Goal: Task Accomplishment & Management: Use online tool/utility

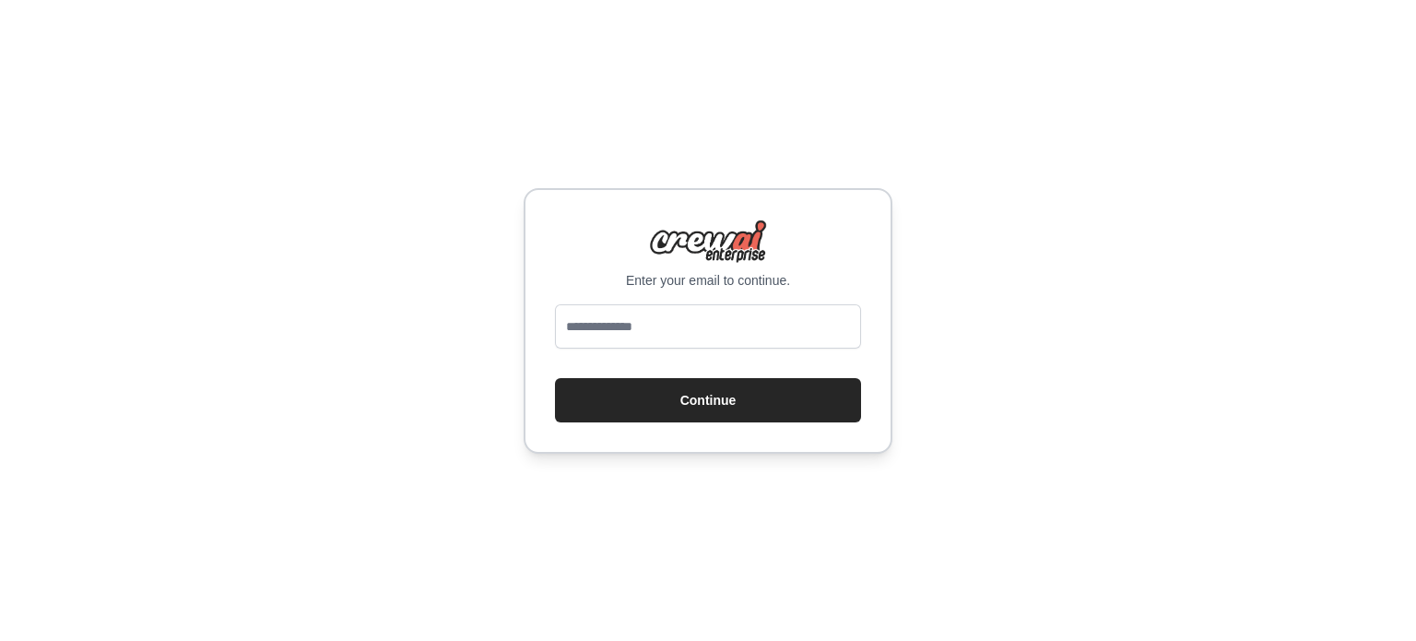
type input "**********"
click at [690, 404] on button "Continue" at bounding box center [708, 400] width 306 height 44
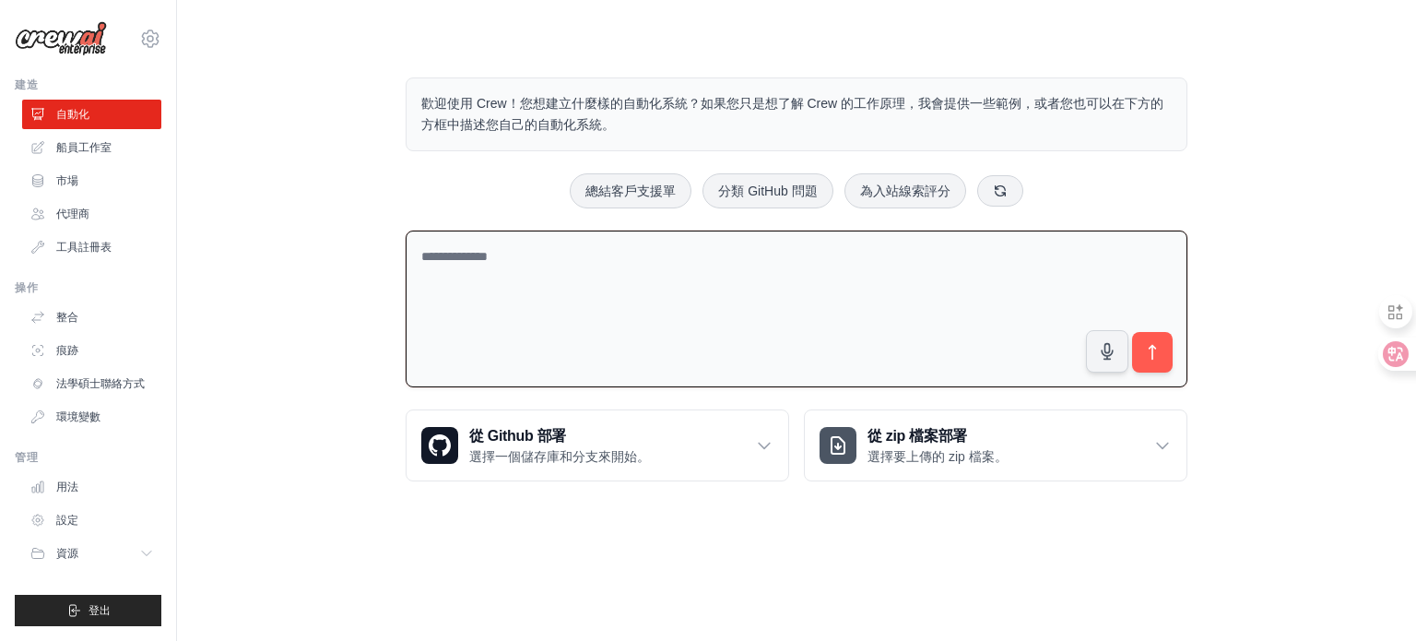
click at [544, 287] on textarea at bounding box center [797, 309] width 782 height 158
click at [501, 258] on textarea at bounding box center [797, 309] width 782 height 158
drag, startPoint x: 315, startPoint y: 358, endPoint x: 1299, endPoint y: 64, distance: 1026.6
click at [1299, 64] on div "歡迎使用 Crew！您想建立什麼樣的自動化系統？如果您只是想了解 Crew 的工作原理，我會提供一些範例，或者您也可以在下方的方框中描述您自己的自動化系統。 …" at bounding box center [796, 279] width 1180 height 463
drag, startPoint x: 1281, startPoint y: 95, endPoint x: 148, endPoint y: 40, distance: 1134.3
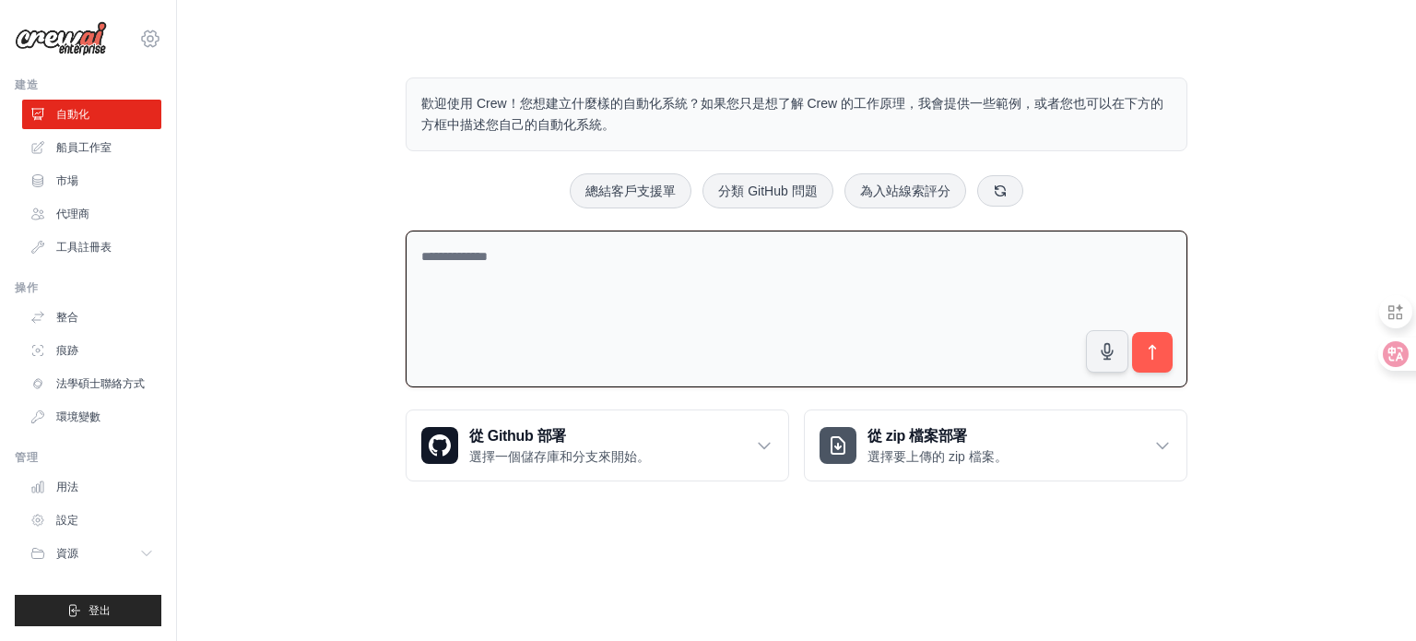
click at [148, 40] on icon at bounding box center [150, 39] width 22 height 22
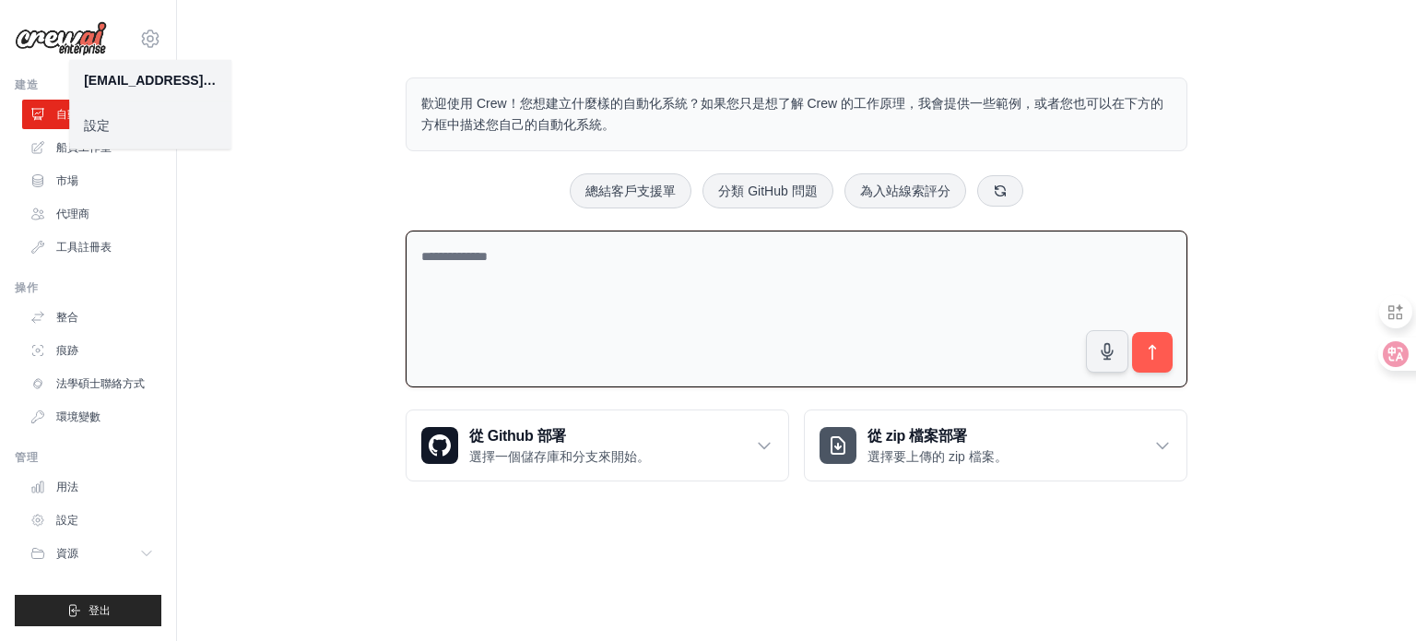
click at [134, 130] on link "設定" at bounding box center [150, 125] width 162 height 33
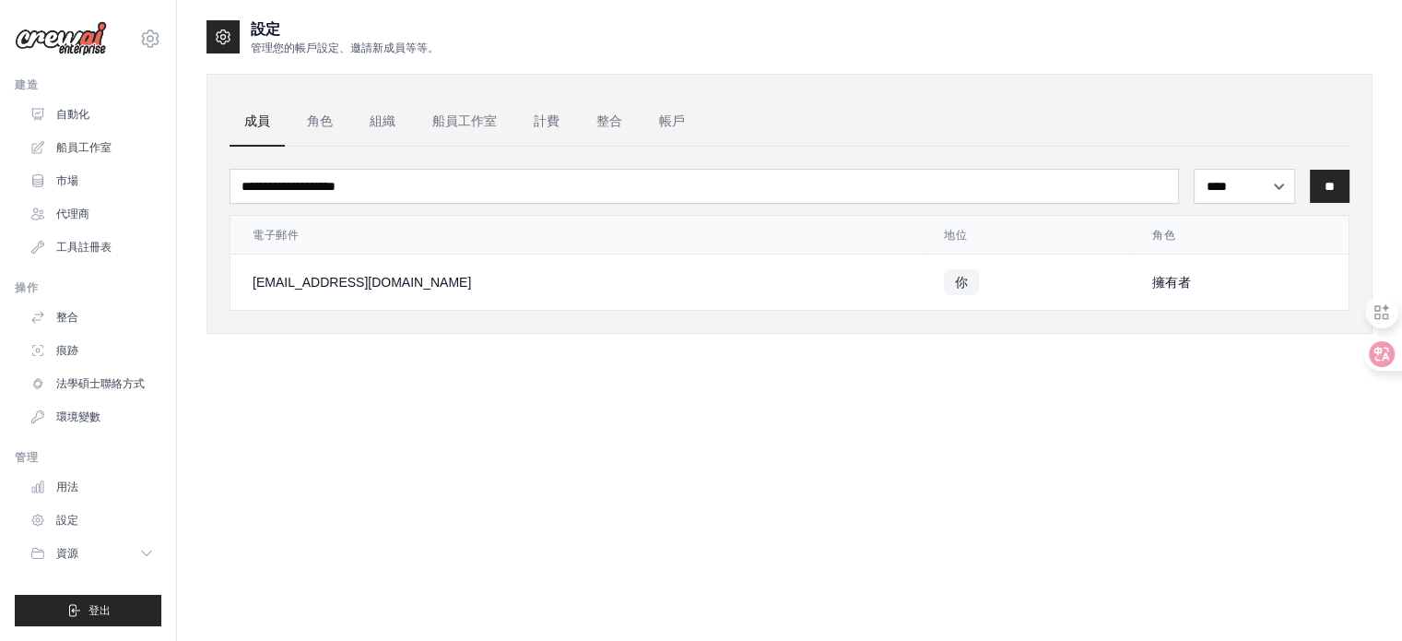
click at [461, 438] on div "設定 管理您的帳戶設定、邀請新成員等等。 成員 角色 組織 船員工作室 計費 整合 帳戶 **** ** *** ** 電子郵件 地位" at bounding box center [789, 338] width 1166 height 641
click at [317, 117] on font "角色" at bounding box center [320, 120] width 26 height 15
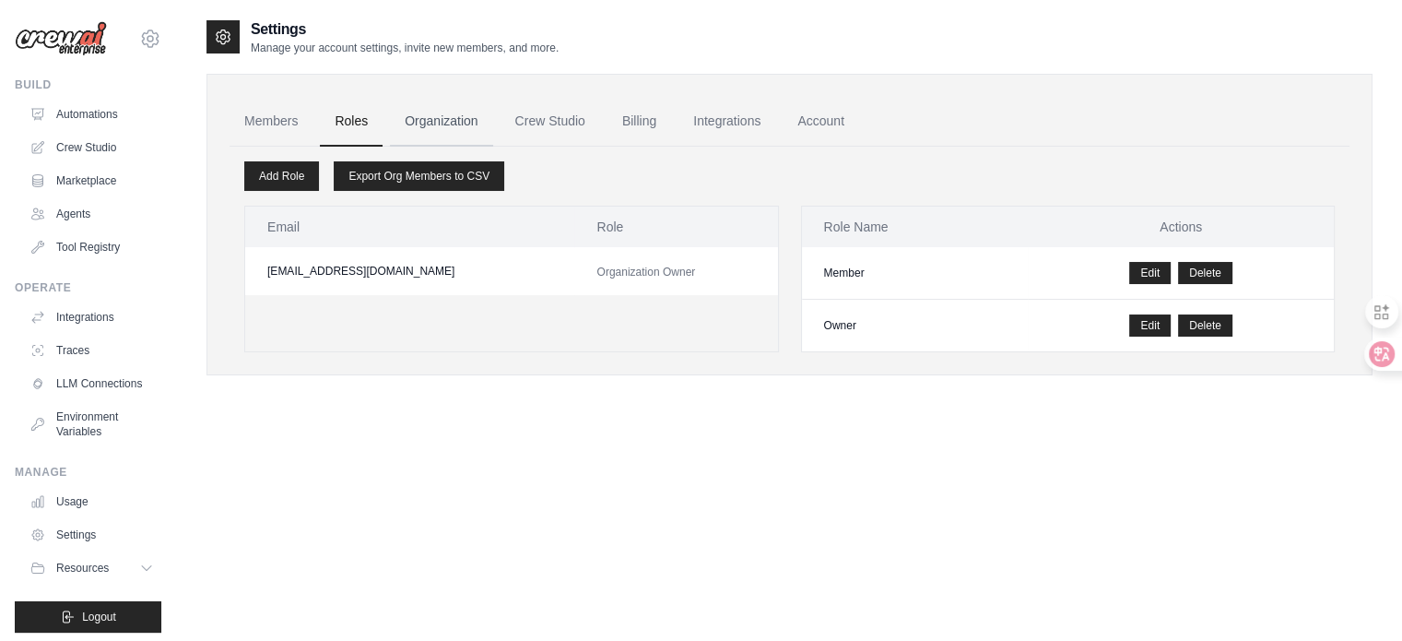
click at [445, 111] on link "Organization" at bounding box center [441, 122] width 102 height 50
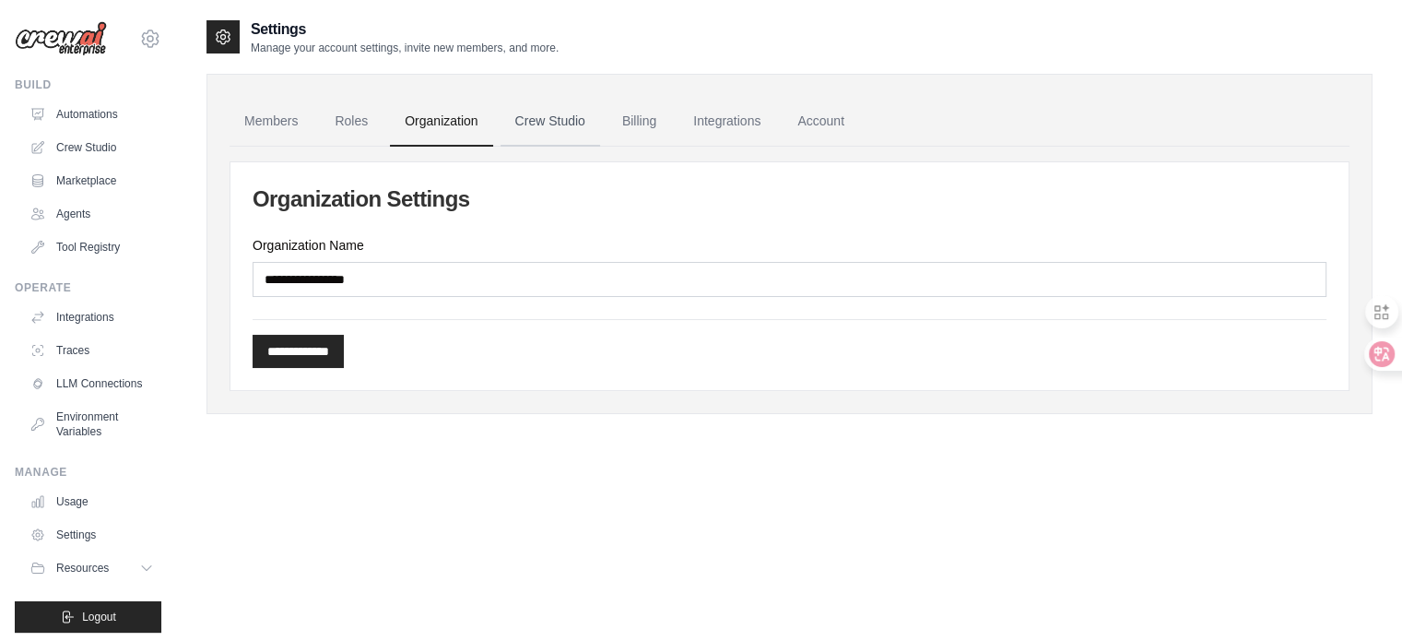
click at [539, 124] on link "Crew Studio" at bounding box center [551, 122] width 100 height 50
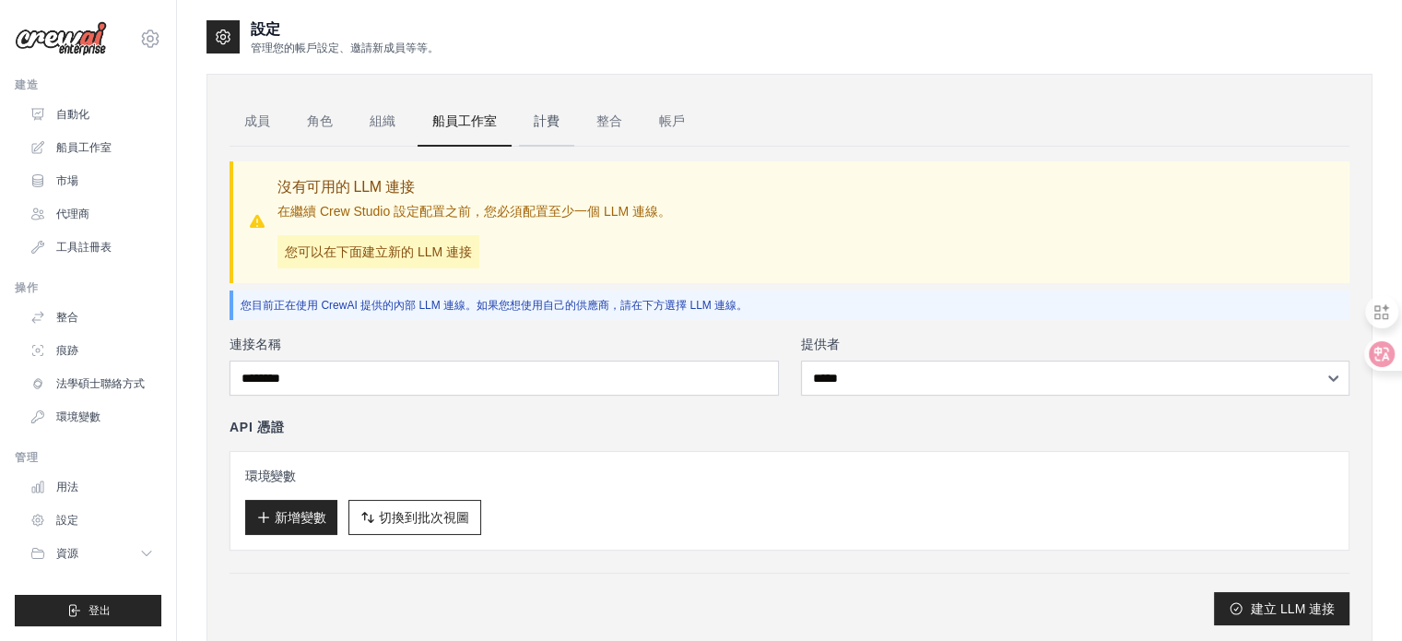
click at [555, 119] on font "計費" at bounding box center [547, 120] width 26 height 15
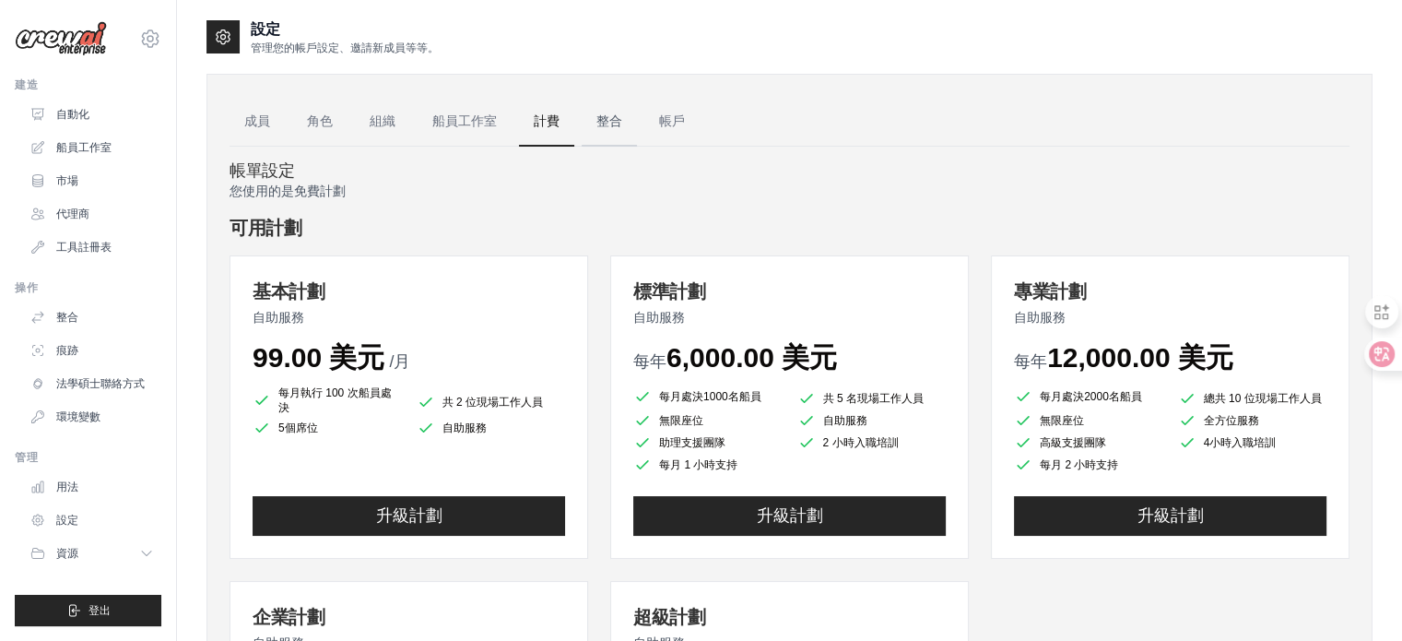
click at [616, 123] on font "整合" at bounding box center [609, 120] width 26 height 15
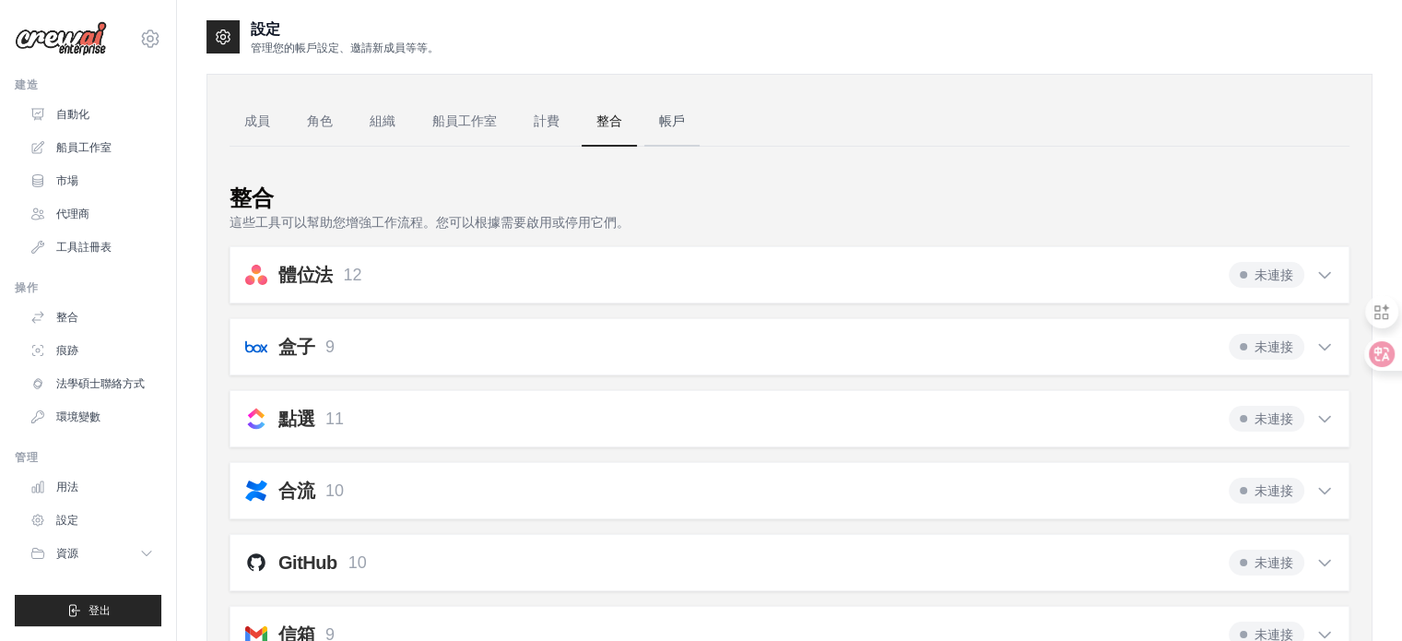
click at [667, 117] on font "帳戶" at bounding box center [672, 120] width 26 height 15
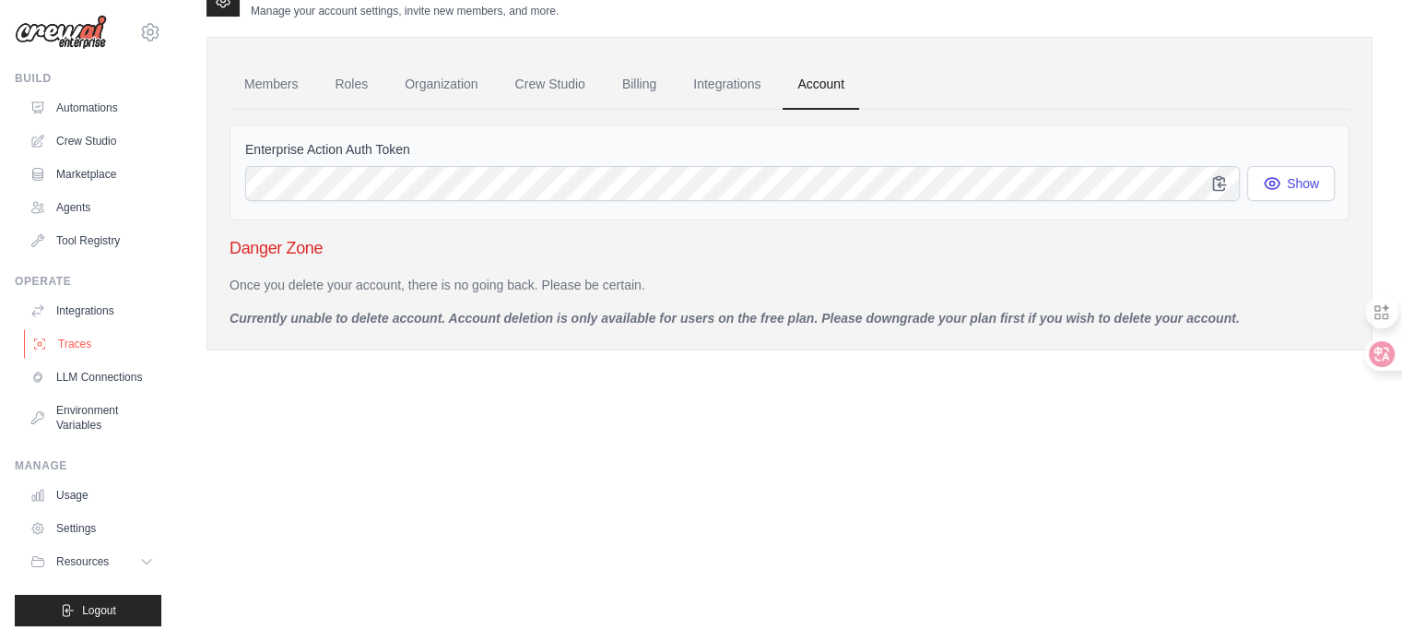
scroll to position [20, 0]
click at [87, 503] on link "Usage" at bounding box center [93, 494] width 139 height 29
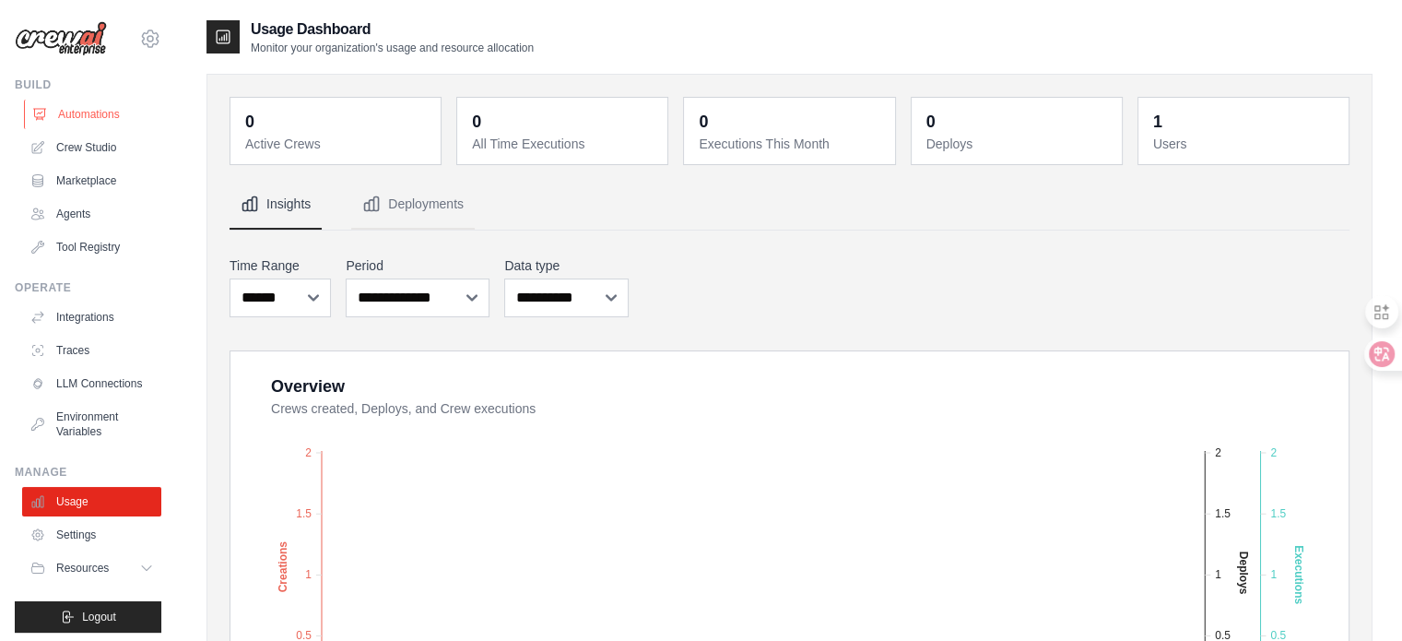
click at [100, 116] on link "Automations" at bounding box center [93, 114] width 139 height 29
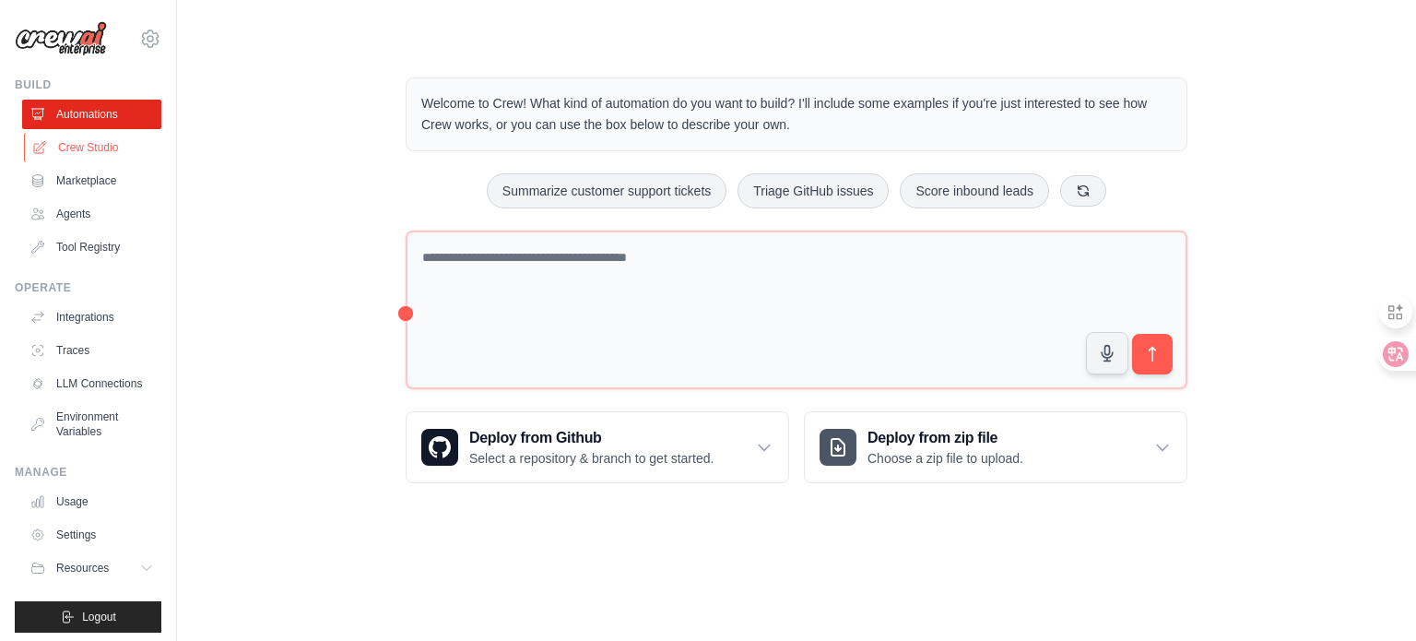
click at [97, 141] on link "Crew Studio" at bounding box center [93, 147] width 139 height 29
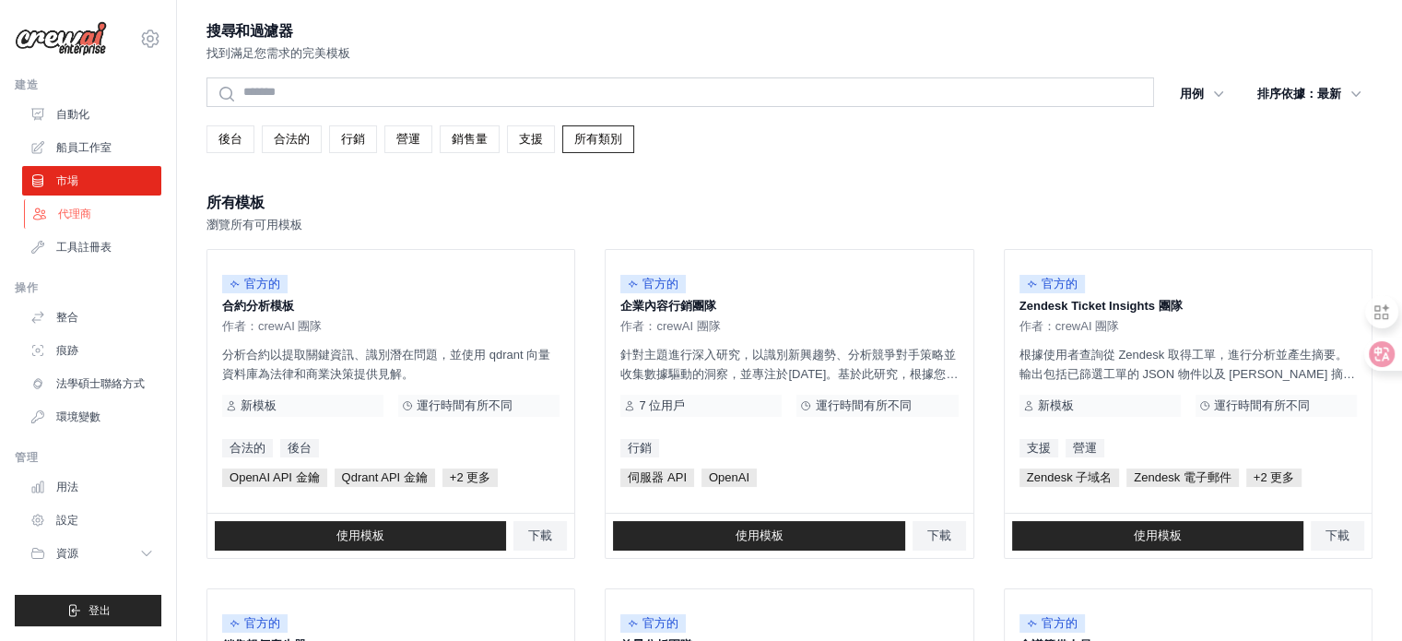
click at [107, 217] on link "代理商" at bounding box center [93, 213] width 139 height 29
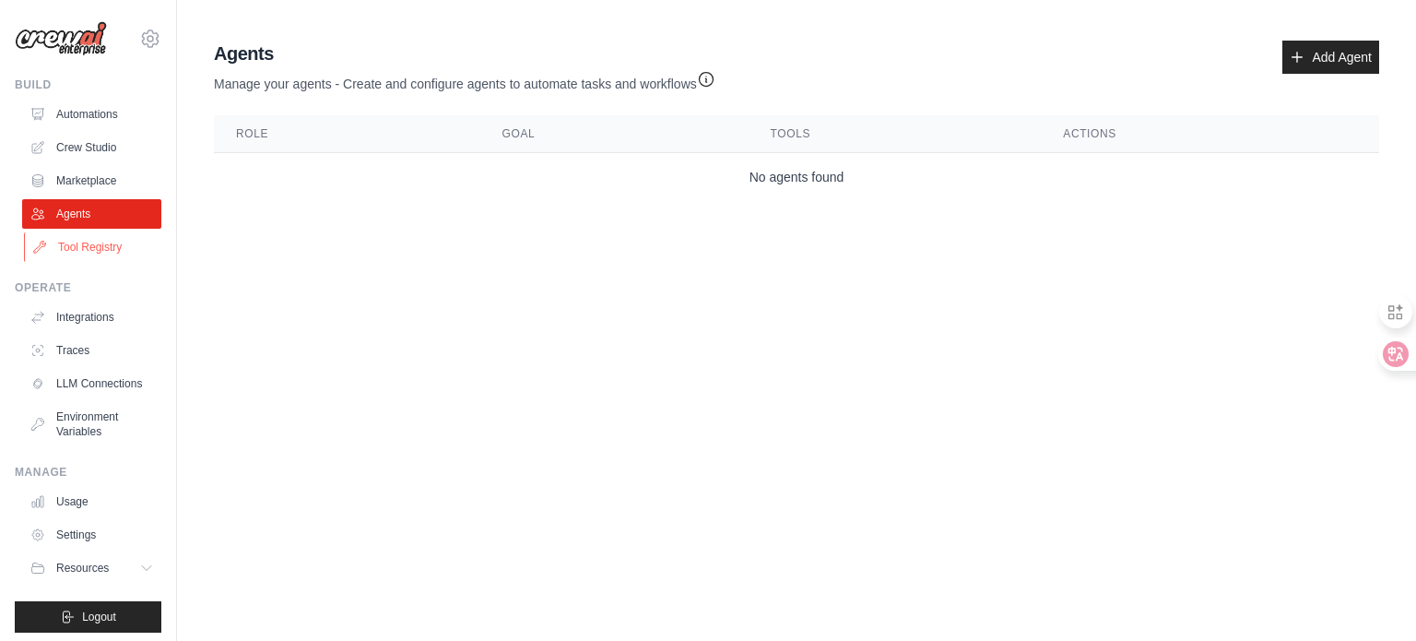
click at [104, 254] on link "Tool Registry" at bounding box center [93, 246] width 139 height 29
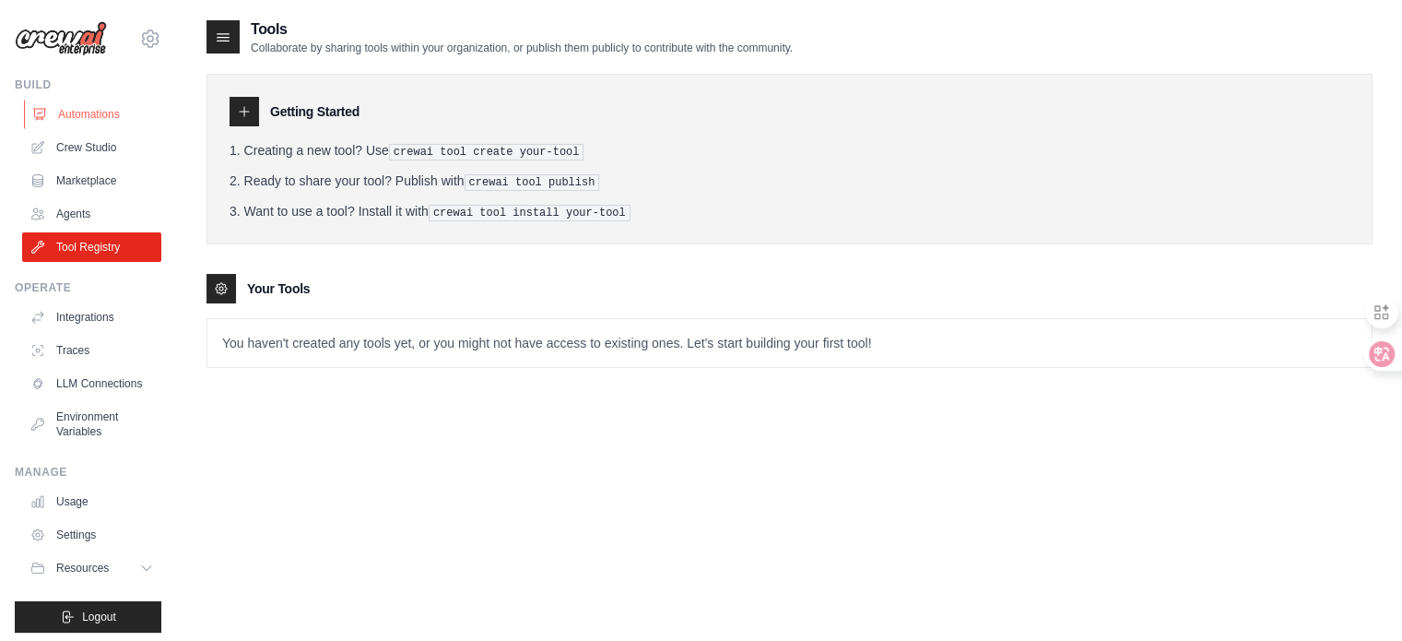
click at [99, 124] on link "Automations" at bounding box center [93, 114] width 139 height 29
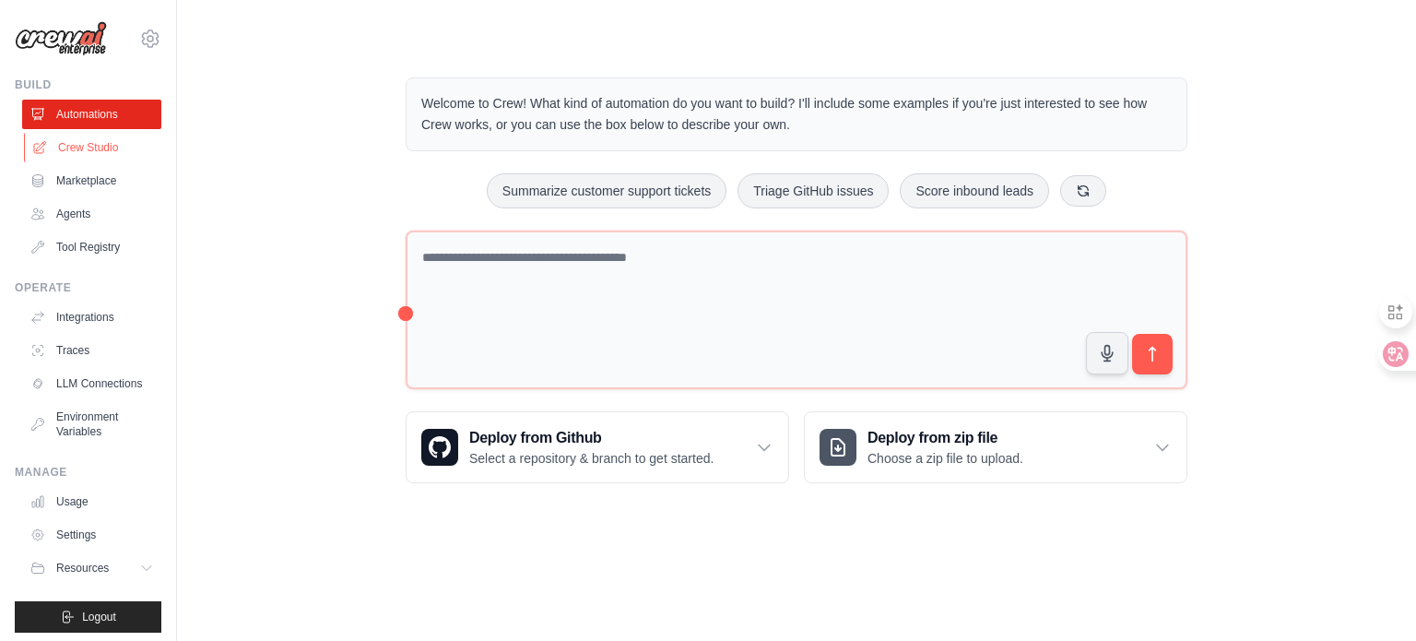
click at [101, 147] on link "Crew Studio" at bounding box center [93, 147] width 139 height 29
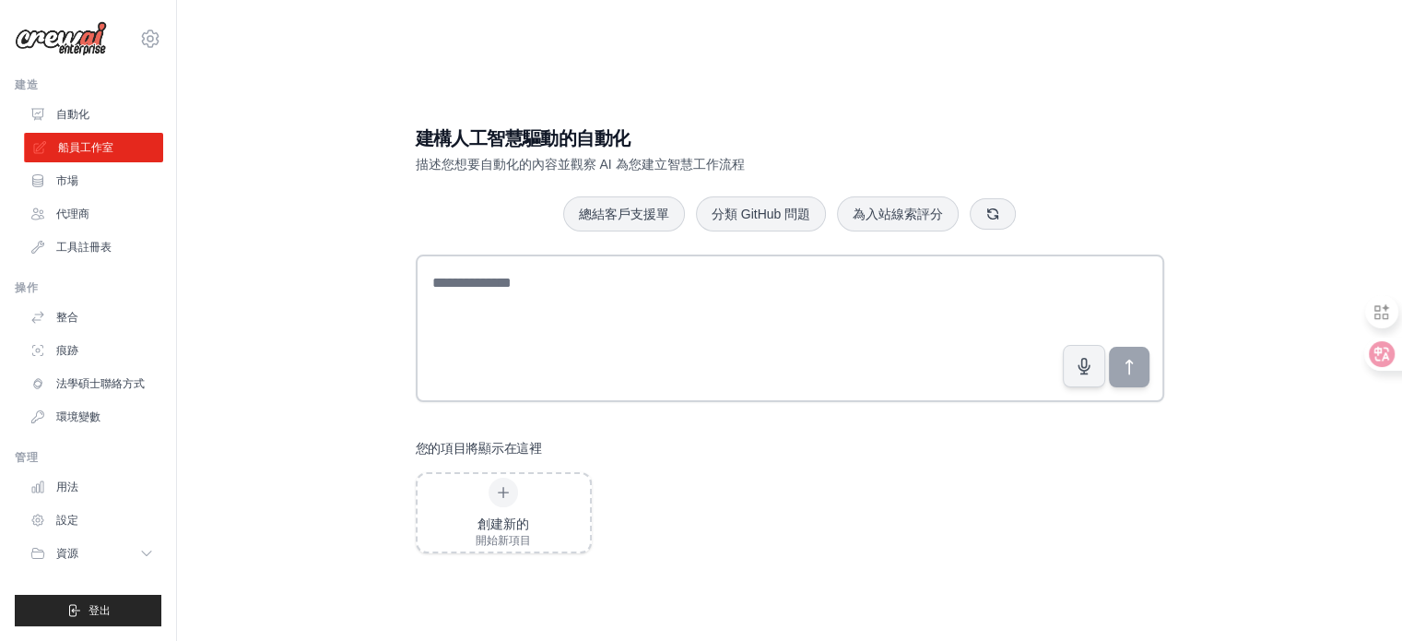
click at [96, 137] on link "船員工作室" at bounding box center [93, 147] width 139 height 29
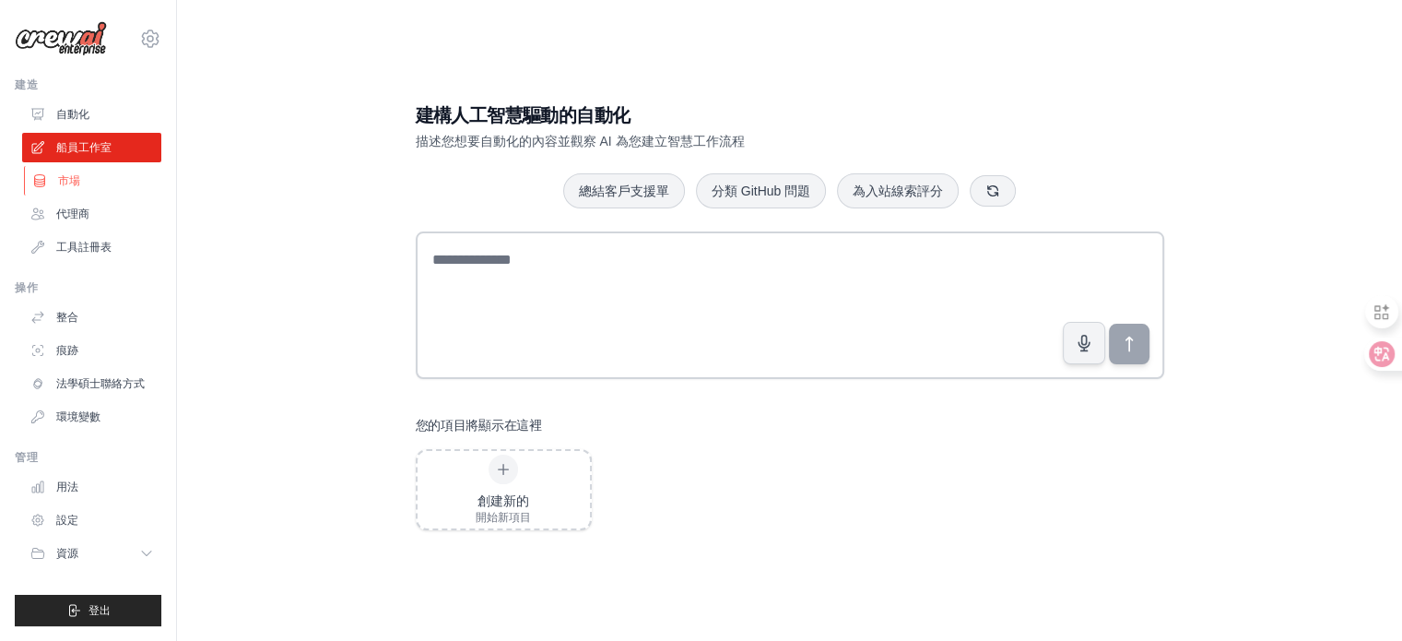
scroll to position [37, 0]
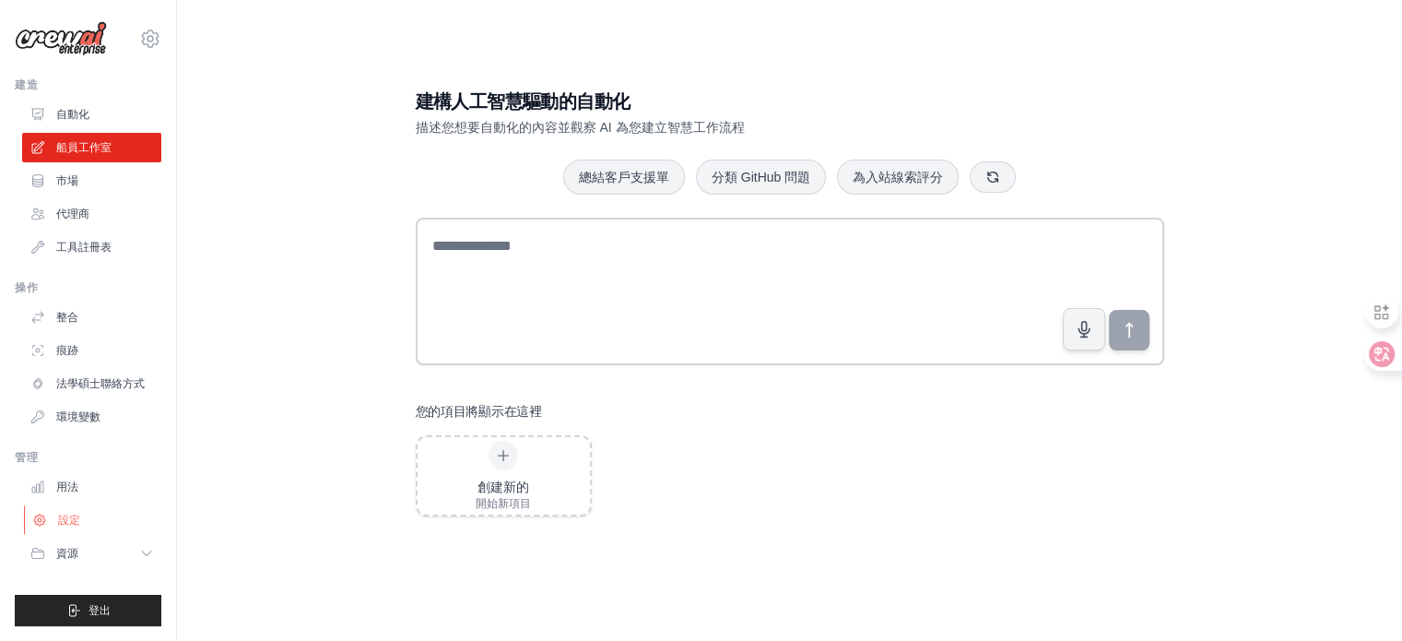
click at [77, 516] on font "設定" at bounding box center [69, 519] width 22 height 13
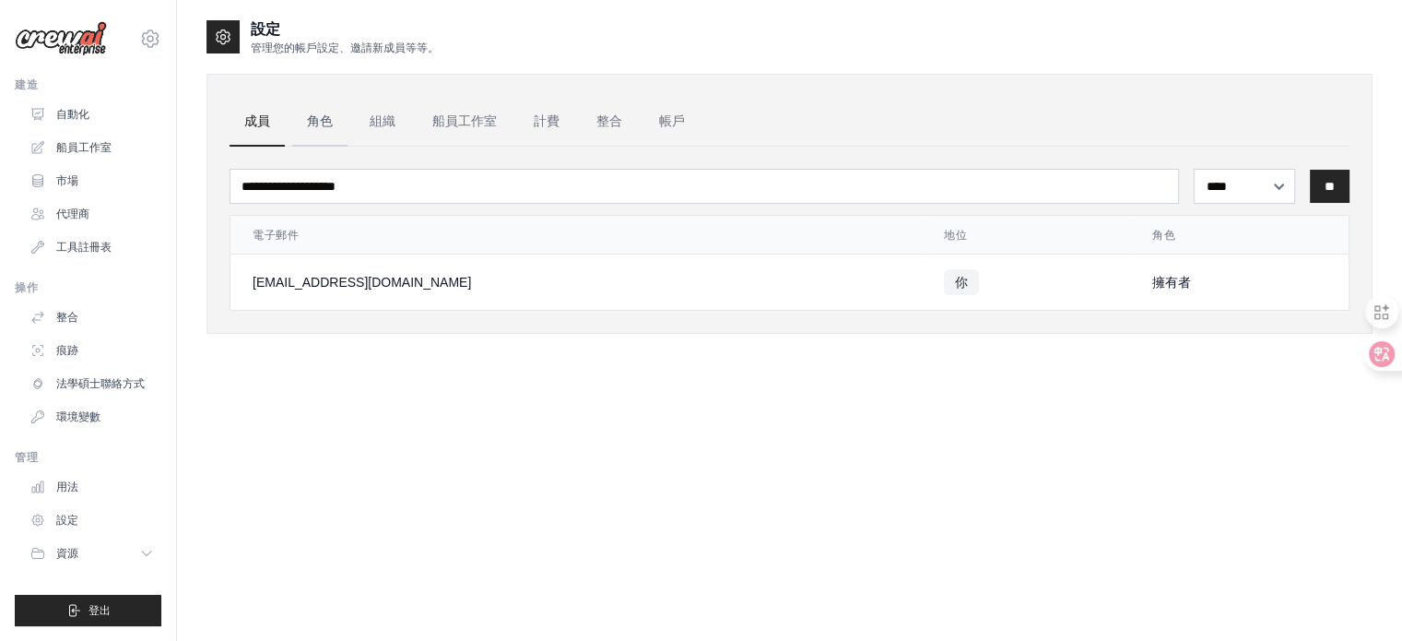
click at [327, 113] on font "角色" at bounding box center [320, 120] width 26 height 15
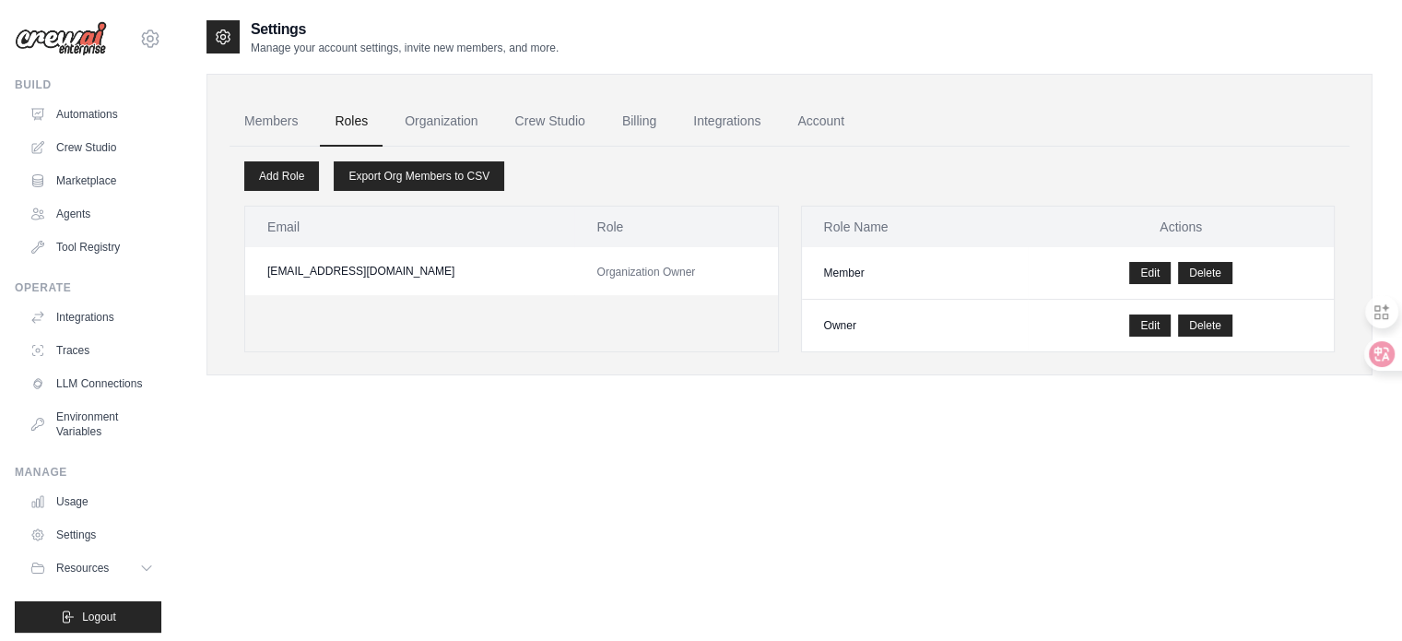
click at [339, 122] on link "Roles" at bounding box center [351, 122] width 63 height 50
click at [265, 118] on link "Members" at bounding box center [271, 122] width 83 height 50
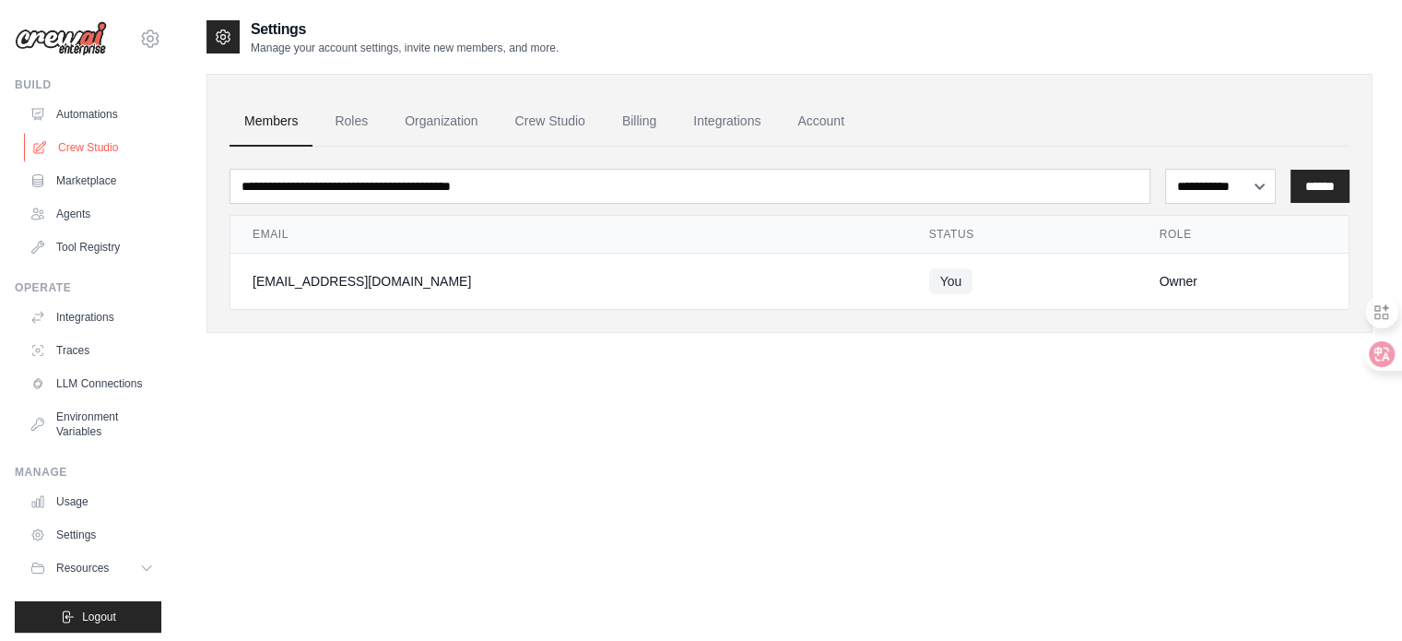
click at [100, 148] on link "Crew Studio" at bounding box center [93, 147] width 139 height 29
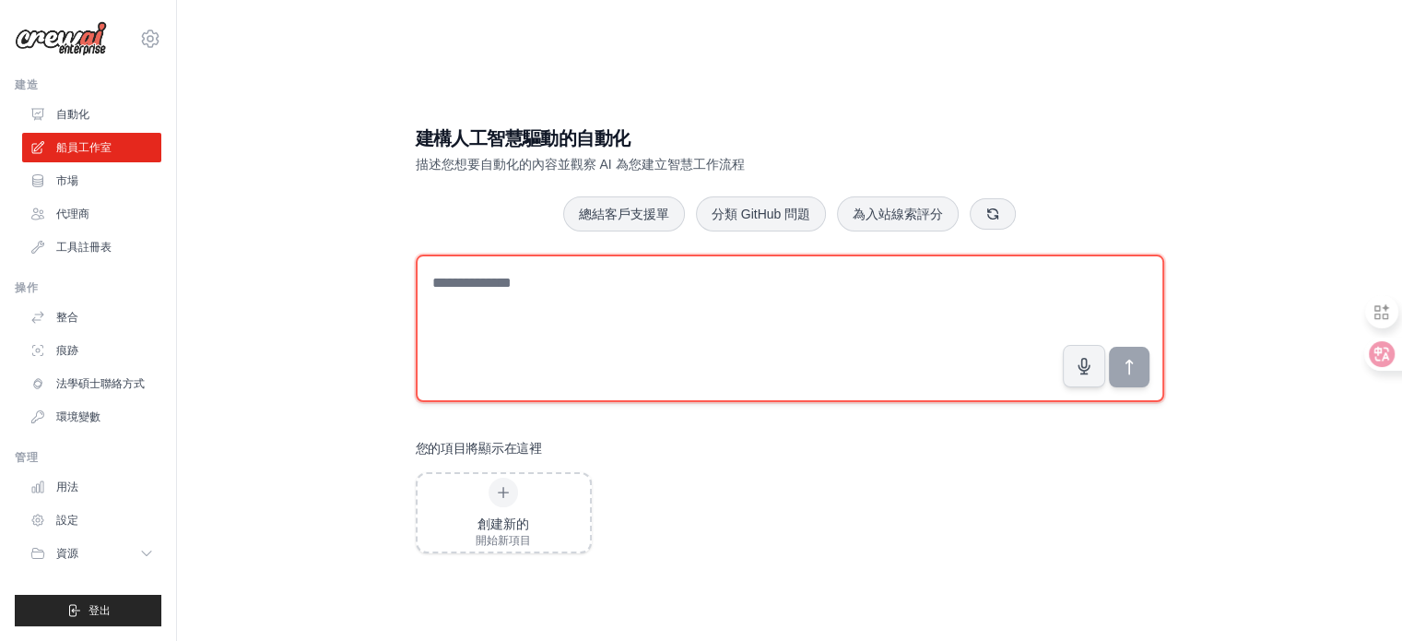
click at [428, 282] on textarea at bounding box center [790, 327] width 749 height 147
click at [479, 295] on textarea at bounding box center [790, 327] width 749 height 147
click at [482, 284] on textarea at bounding box center [790, 327] width 749 height 147
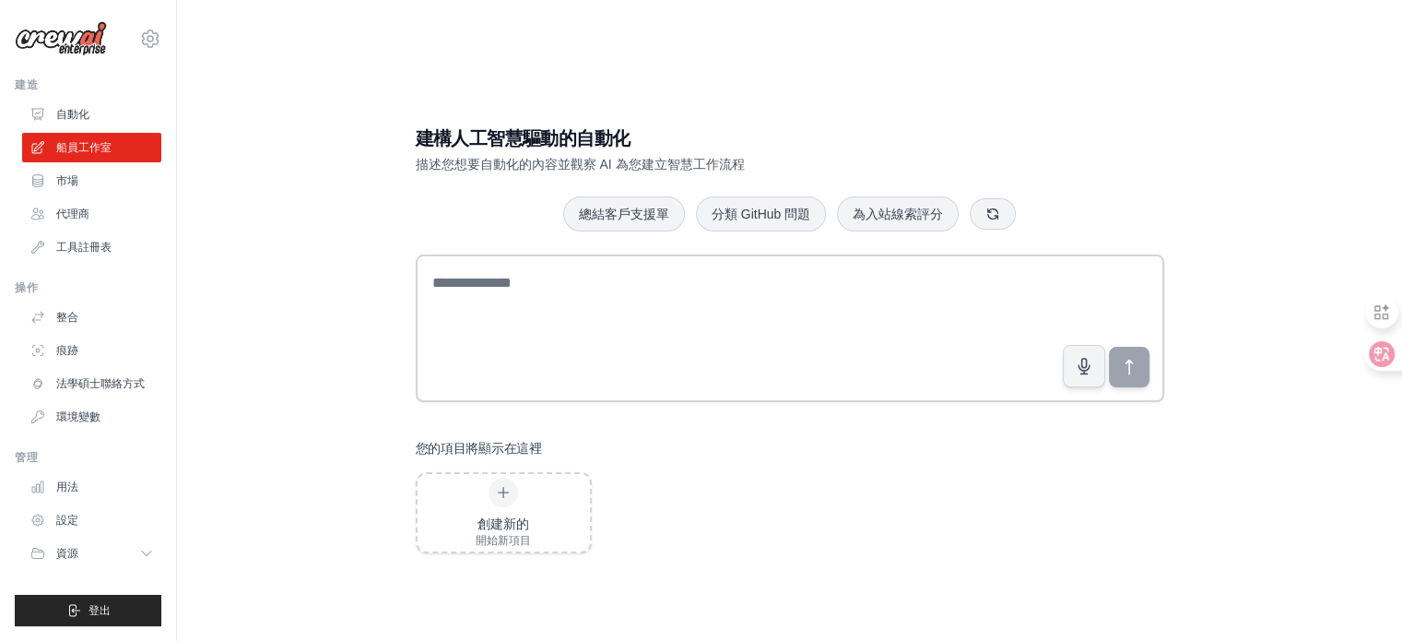
drag, startPoint x: 334, startPoint y: 152, endPoint x: 1103, endPoint y: 77, distance: 773.5
drag, startPoint x: 1103, startPoint y: 77, endPoint x: 871, endPoint y: 34, distance: 236.1
drag, startPoint x: 871, startPoint y: 34, endPoint x: 1379, endPoint y: 46, distance: 508.1
click at [1379, 46] on div "建構人工智慧驅動的自動化 描述您想要自動化的內容並觀察 AI 為您建立智慧工作流程 總結客戶支援單 分類 GitHub 問題 為入站線索評分 您的項目將顯示在…" at bounding box center [789, 338] width 1225 height 641
drag, startPoint x: 1343, startPoint y: 2, endPoint x: 714, endPoint y: 100, distance: 637.3
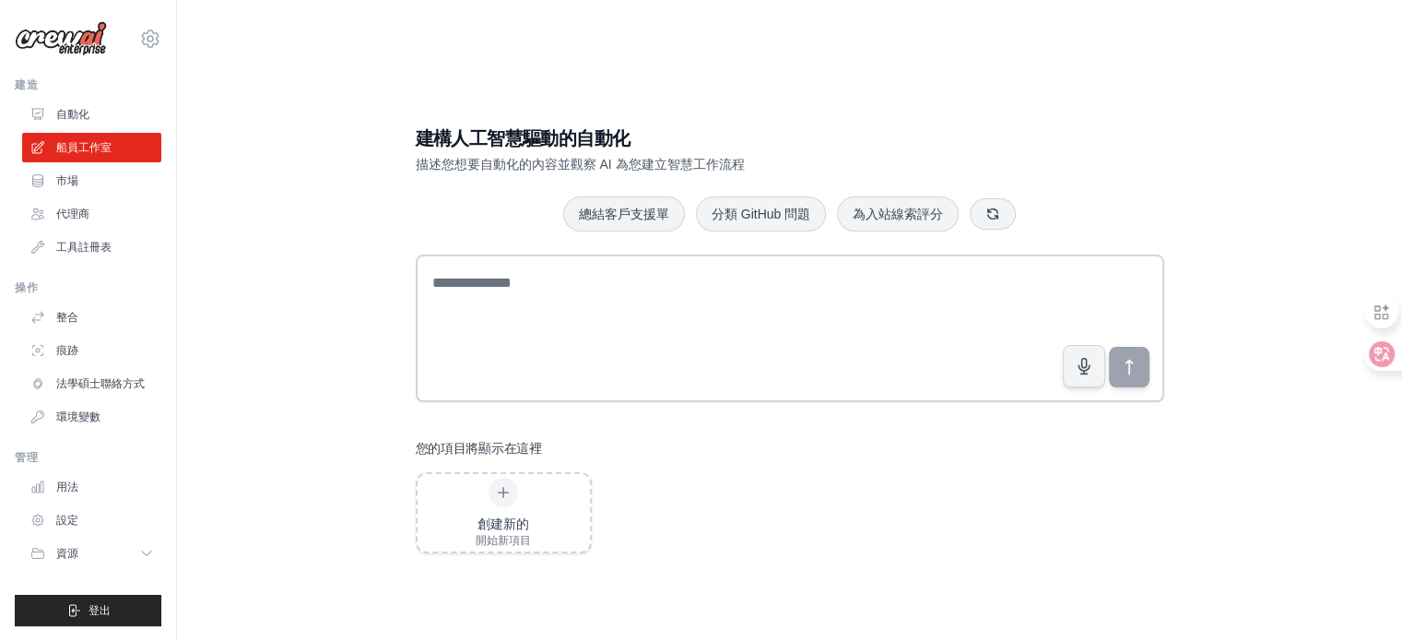
click at [714, 100] on div "建構人工智慧驅動的自動化 描述您想要自動化的內容並觀察 AI 為您建立智慧工作流程 總結客戶支援單 分類 GitHub 問題 為入站線索評分 您的項目將顯示在…" at bounding box center [790, 339] width 793 height 487
click at [350, 136] on div "建構人工智慧驅動的自動化 描述您想要自動化的內容並觀察 AI 為您建立智慧工作流程 總結客戶支援單 分類 GitHub 問題 為入站線索評分 您的項目將顯示在…" at bounding box center [789, 338] width 1166 height 641
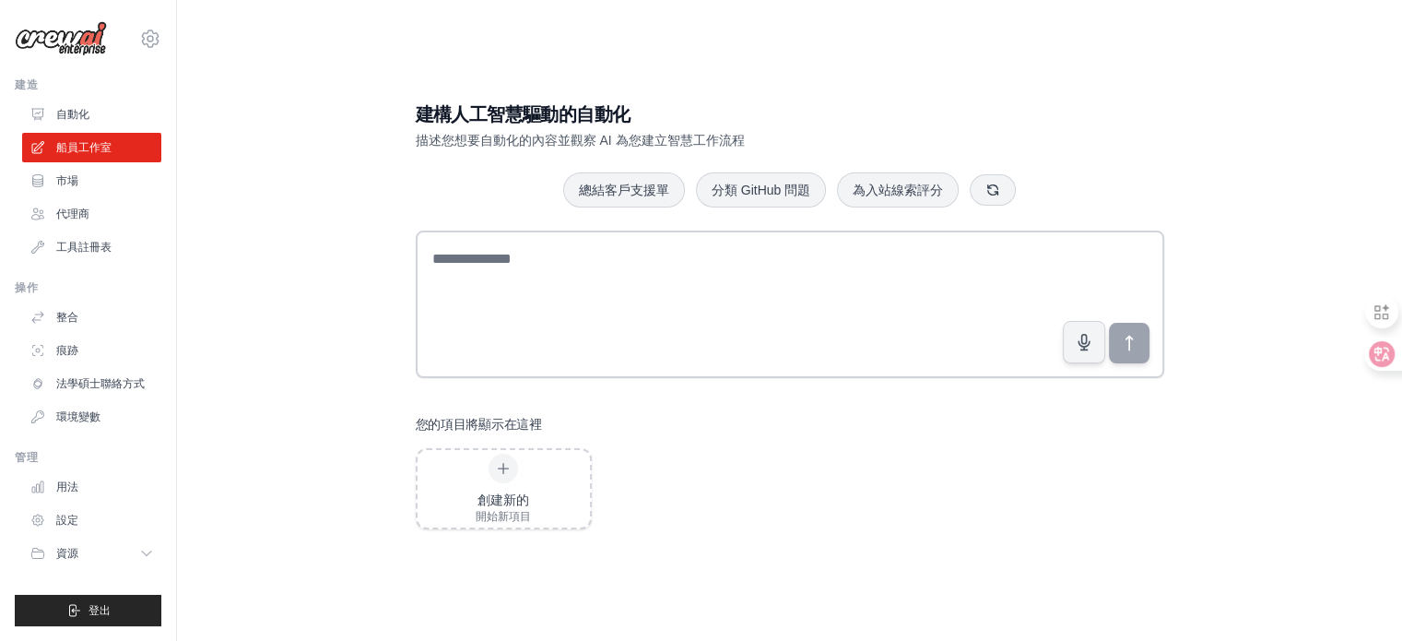
scroll to position [37, 0]
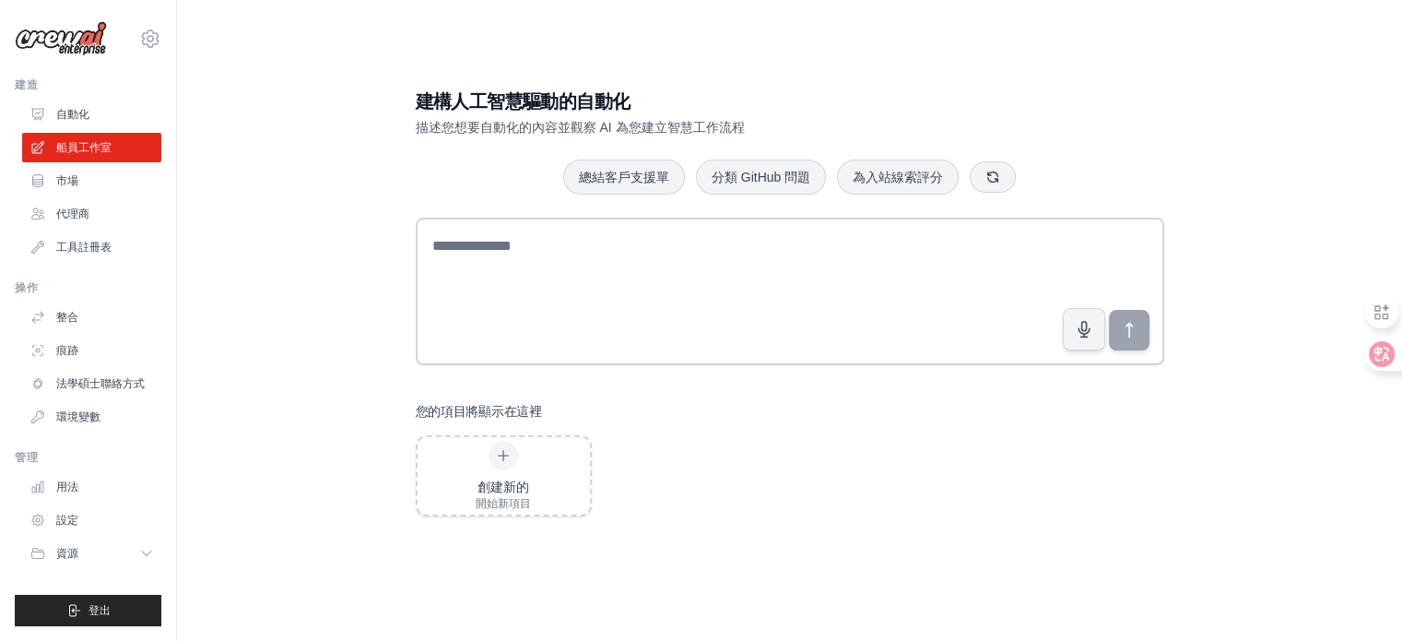
click at [152, 559] on icon at bounding box center [146, 553] width 15 height 15
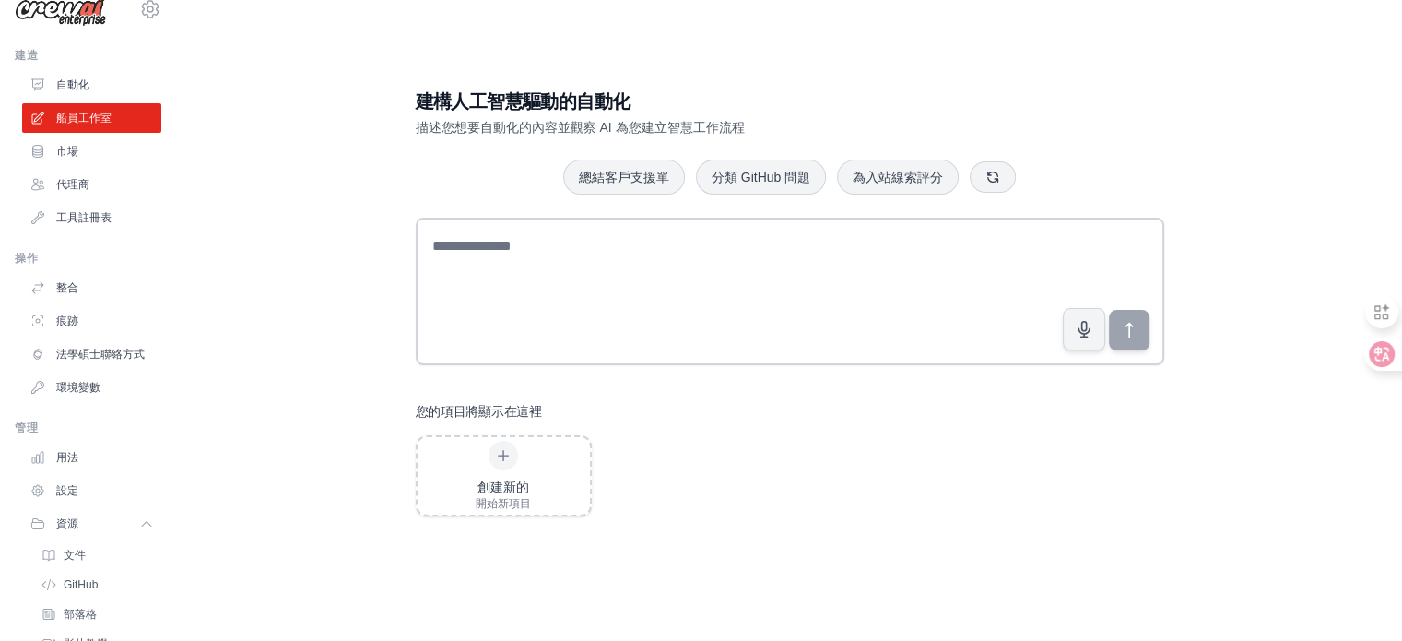
scroll to position [0, 0]
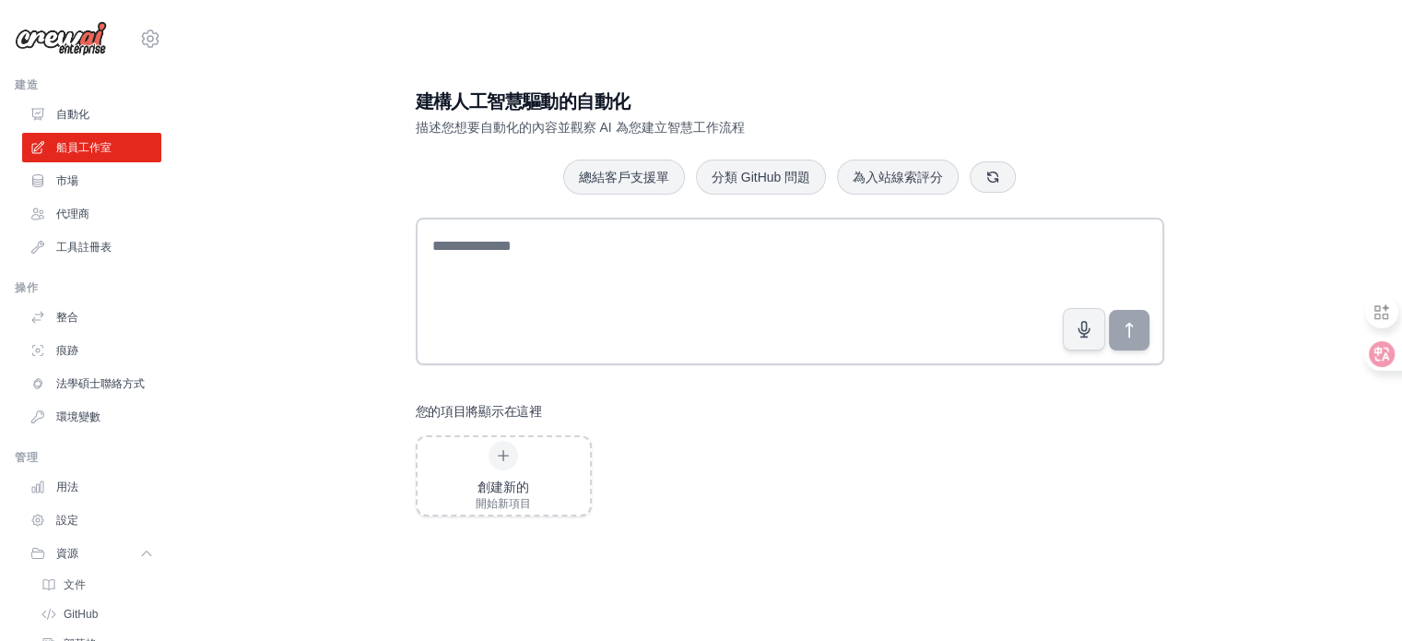
click at [299, 240] on div "建構人工智慧驅動的自動化 描述您想要自動化的內容並觀察 AI 為您建立智慧工作流程 總結客戶支援單 分類 GitHub 問題 為入站線索評分 您的項目將顯示在…" at bounding box center [789, 302] width 1166 height 641
click at [151, 36] on icon at bounding box center [150, 39] width 6 height 6
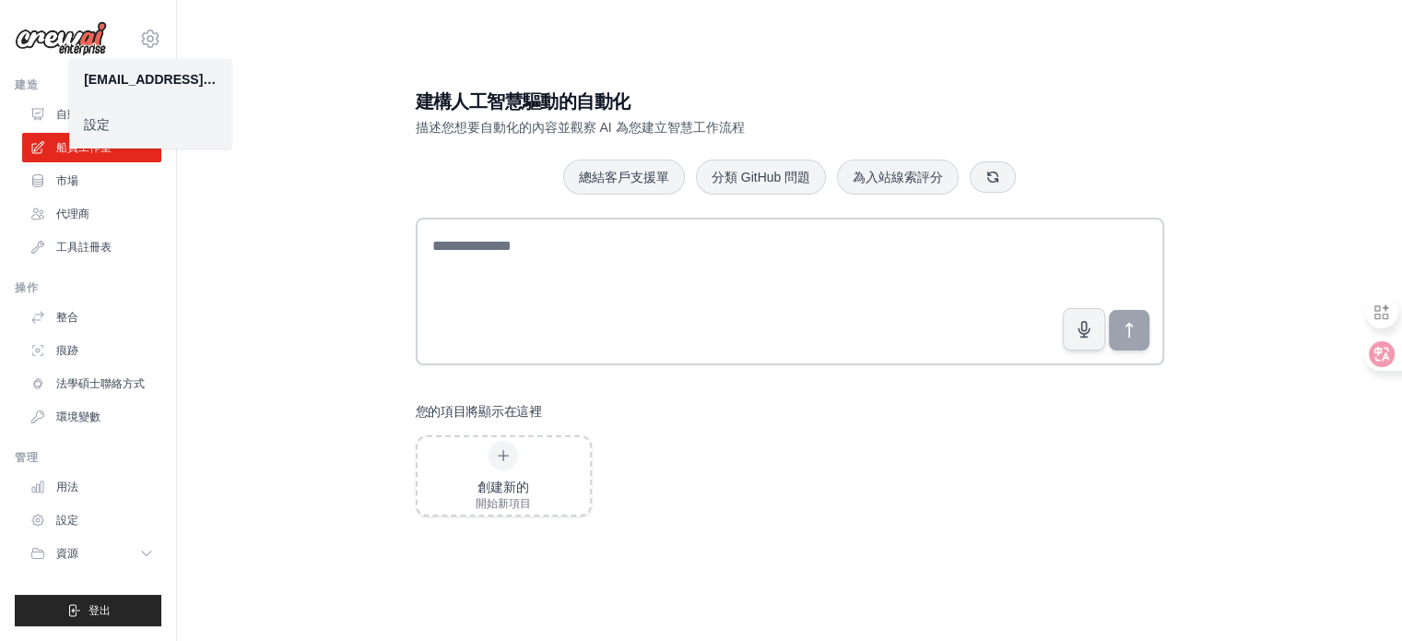
click at [143, 127] on link "設定" at bounding box center [150, 124] width 162 height 33
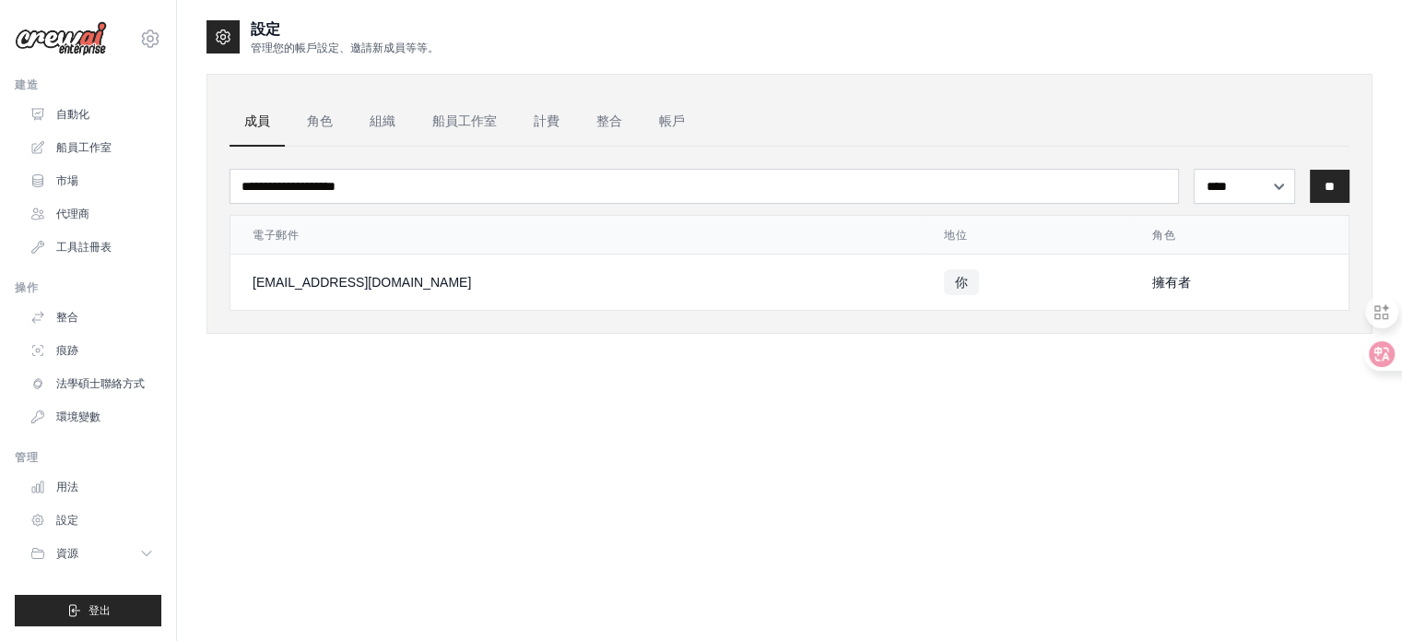
click at [89, 43] on img at bounding box center [61, 38] width 92 height 35
click at [377, 420] on div "設定 管理您的帳戶設定、邀請新成員等等。 成員 角色 組織 船員工作室 計費 整合 帳戶 **** ** *** ** 電子郵件 地位" at bounding box center [789, 338] width 1166 height 641
click at [1254, 193] on select "**** ** ***" at bounding box center [1244, 186] width 101 height 35
click at [1194, 169] on select "**** ** ***" at bounding box center [1244, 186] width 101 height 35
click at [1263, 187] on select "**** ** ***" at bounding box center [1244, 186] width 101 height 35
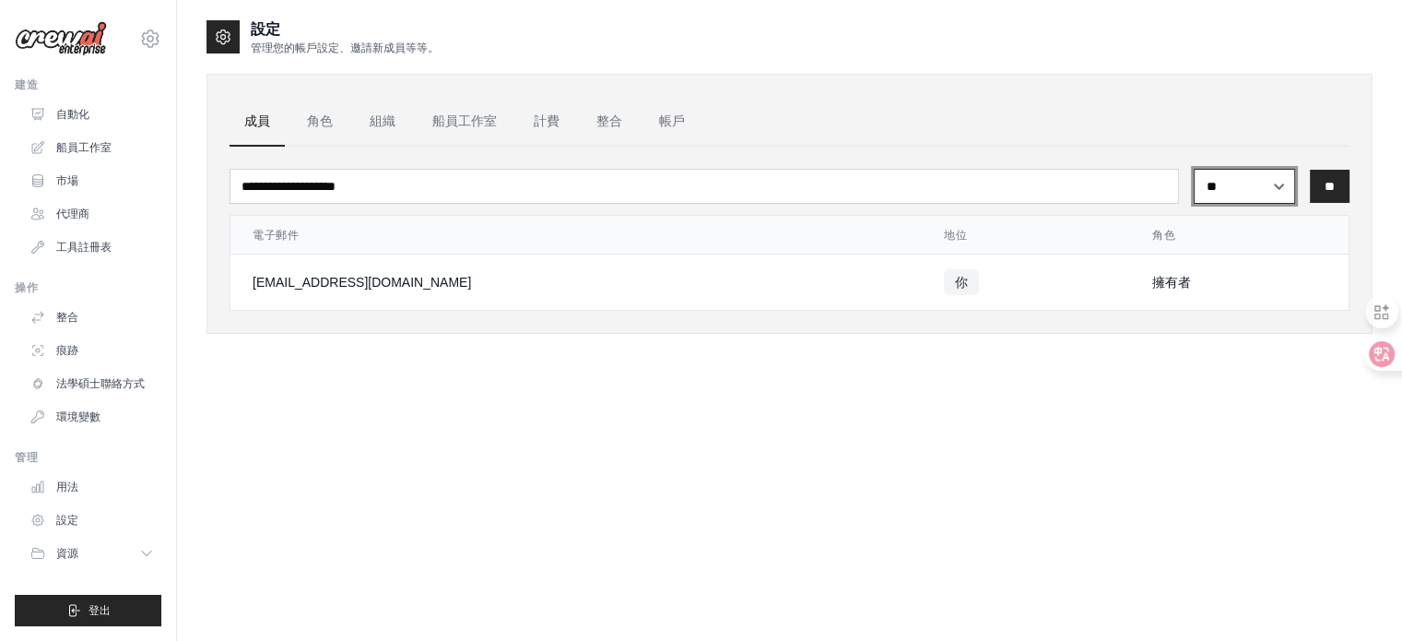
select select "******"
click at [1194, 169] on select "**** ** ***" at bounding box center [1244, 186] width 101 height 35
click at [1259, 180] on select "**** ** ***" at bounding box center [1244, 186] width 101 height 35
select select
click at [1194, 169] on select "**** ** ***" at bounding box center [1244, 186] width 101 height 35
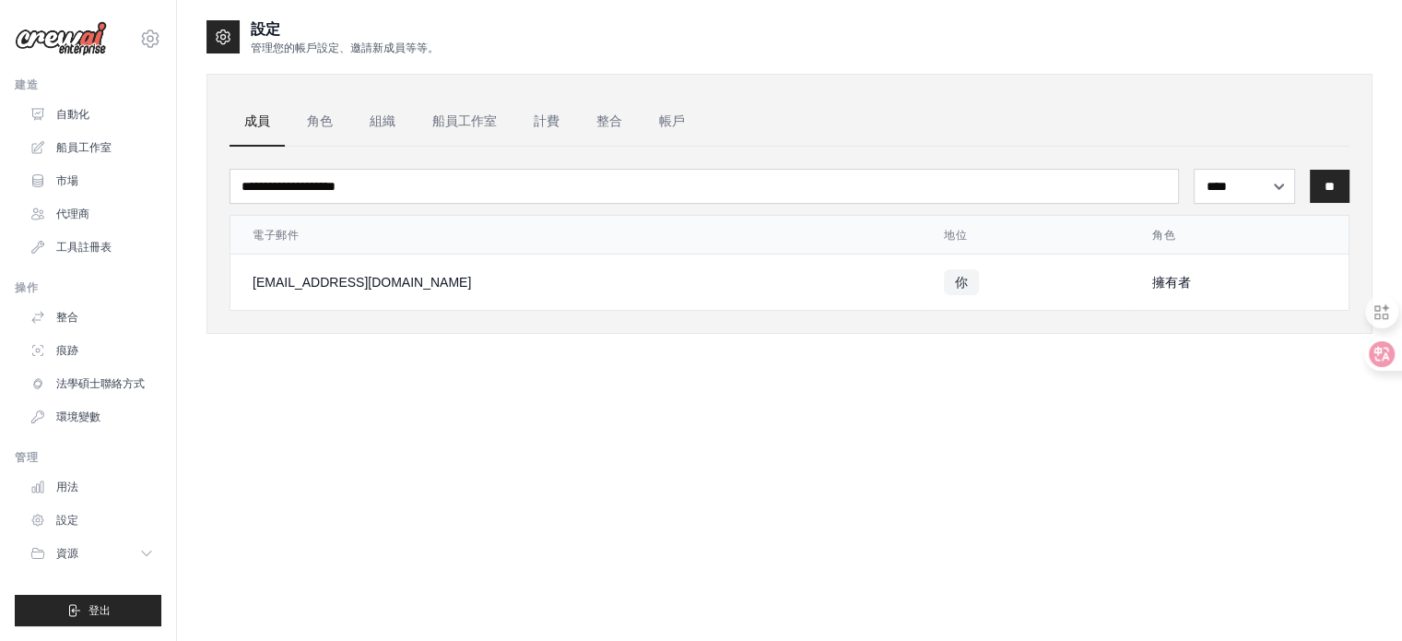
click at [888, 423] on div "設定 管理您的帳戶設定、邀請新成員等等。 成員 角色 組織 船員工作室 計費 整合 帳戶 **** ** *** ** 電子郵件 地位" at bounding box center [789, 338] width 1166 height 641
click at [318, 129] on link "角色" at bounding box center [319, 122] width 55 height 50
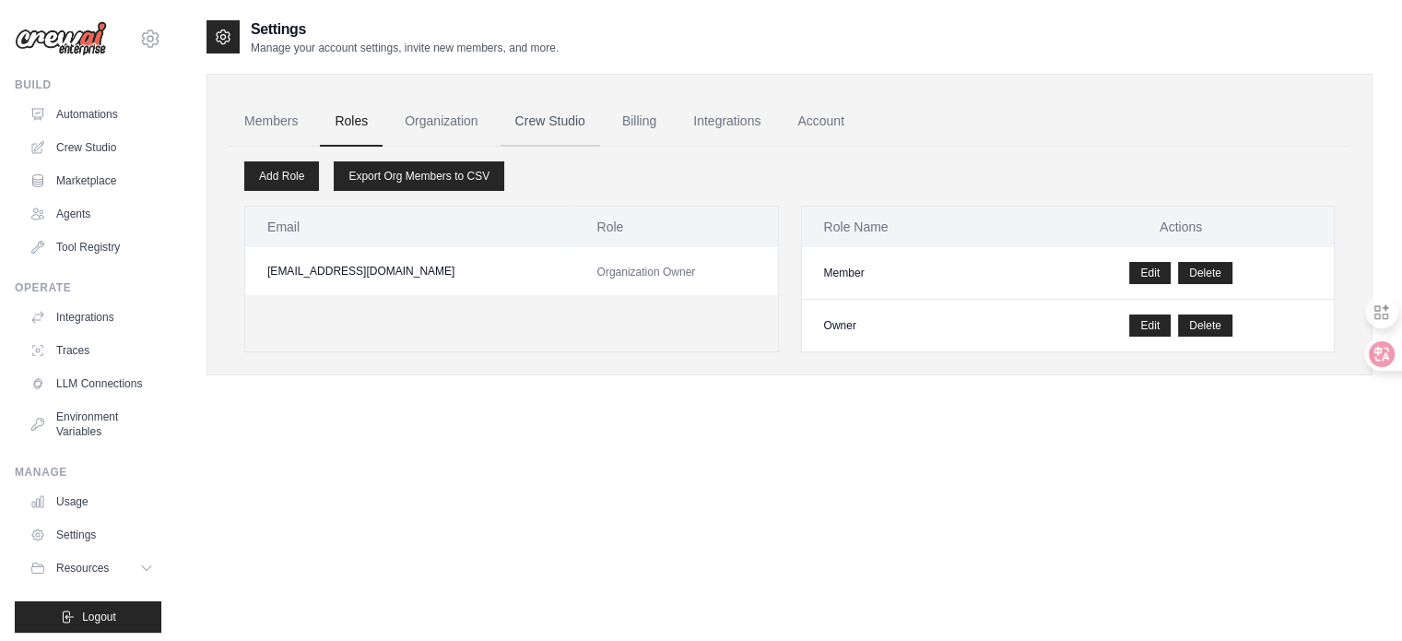
click at [535, 125] on link "Crew Studio" at bounding box center [551, 122] width 100 height 50
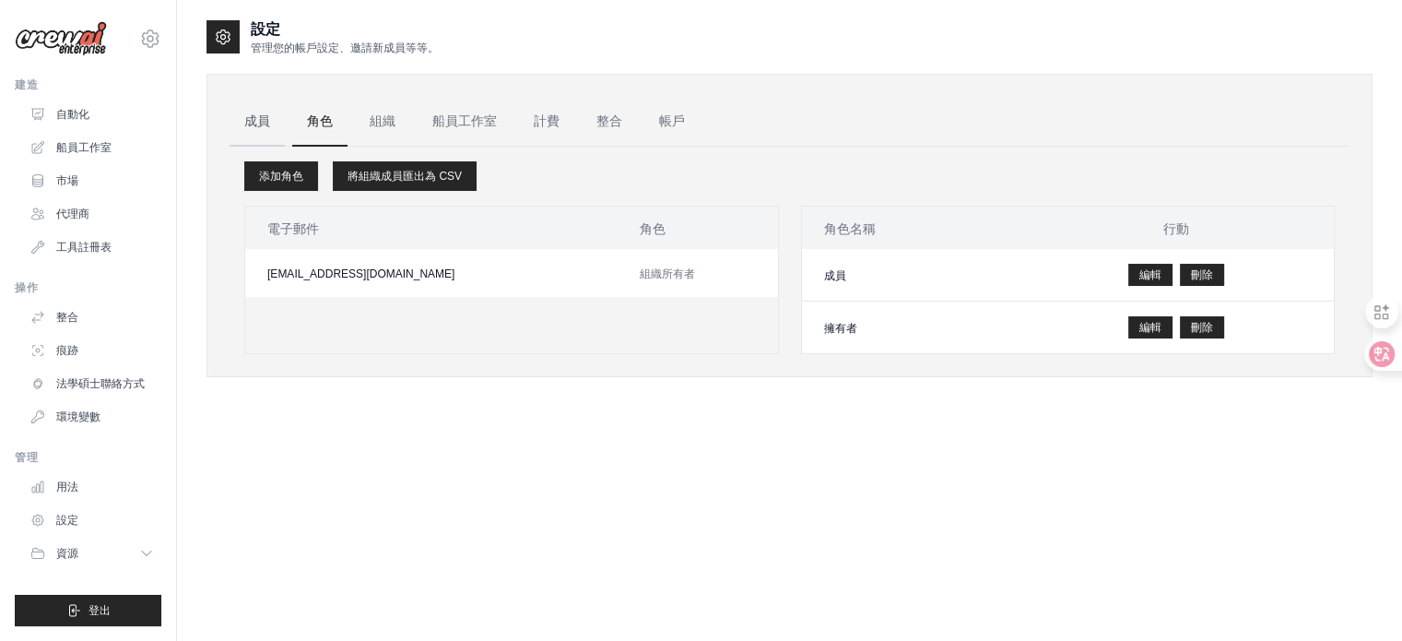
click at [231, 108] on link "成員" at bounding box center [257, 122] width 55 height 50
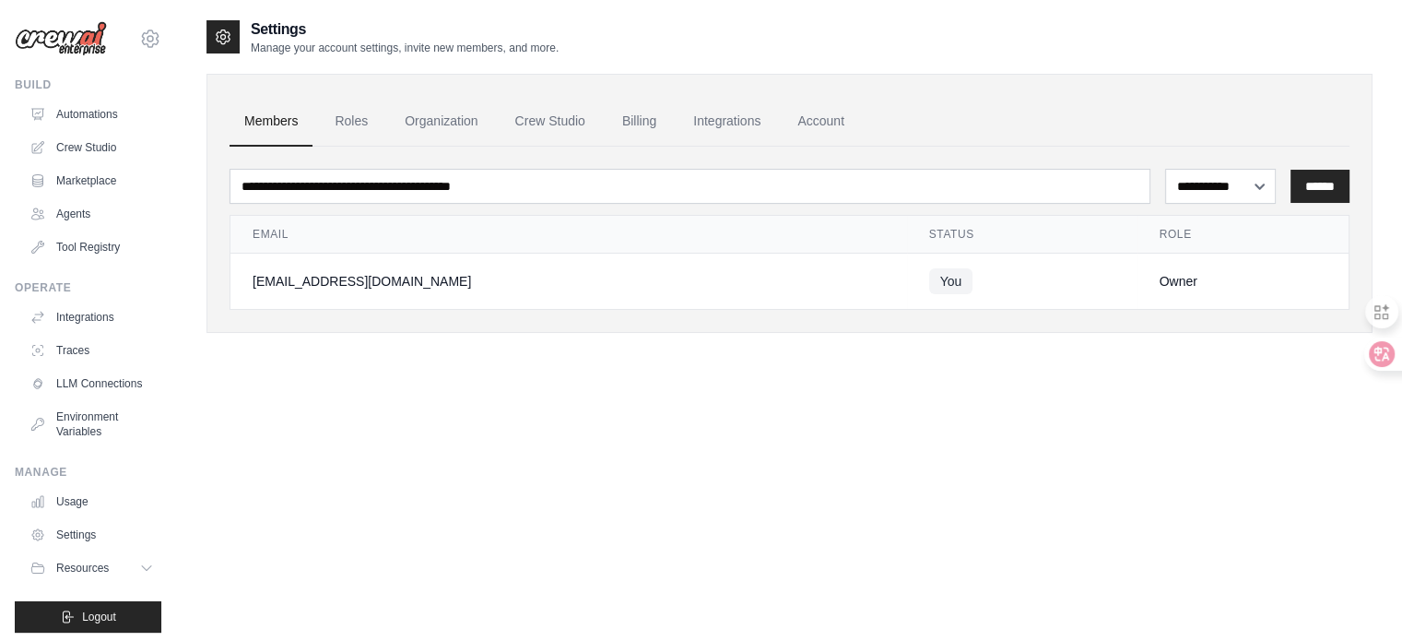
click at [614, 335] on div "**********" at bounding box center [789, 190] width 1166 height 344
click at [482, 419] on div "**********" at bounding box center [789, 338] width 1166 height 641
click at [363, 124] on link "Roles" at bounding box center [351, 122] width 63 height 50
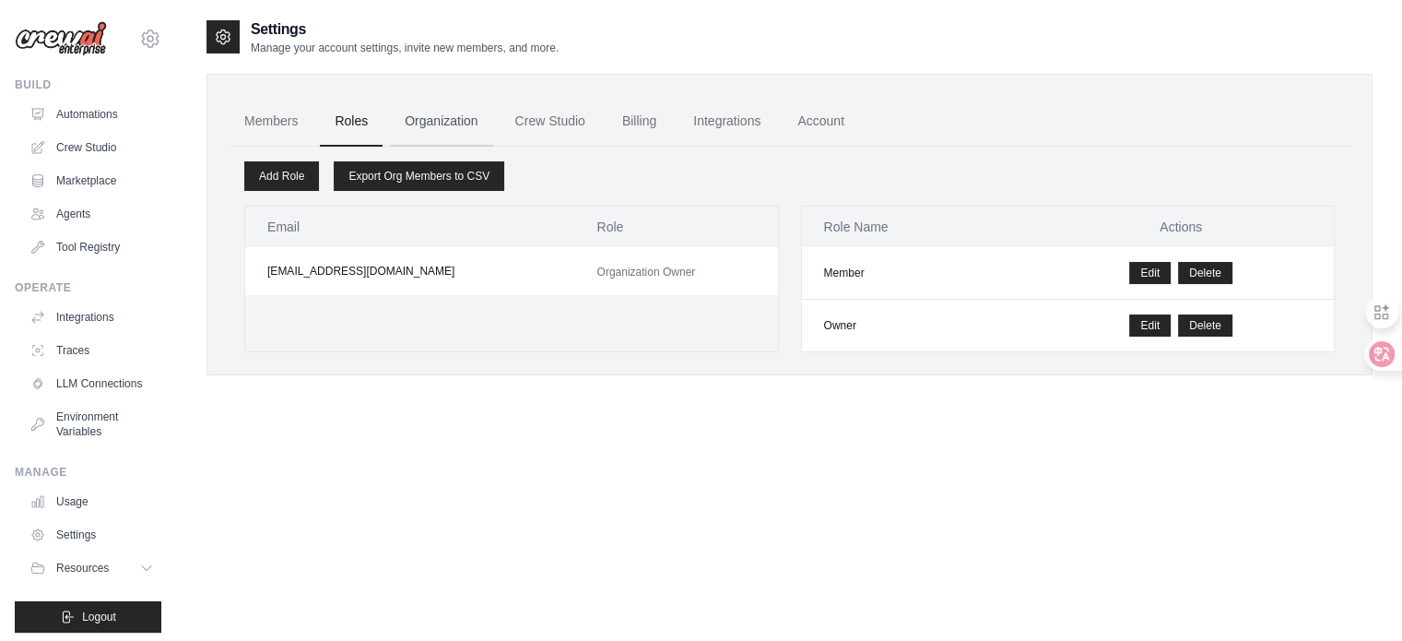
click at [447, 121] on link "Organization" at bounding box center [441, 122] width 102 height 50
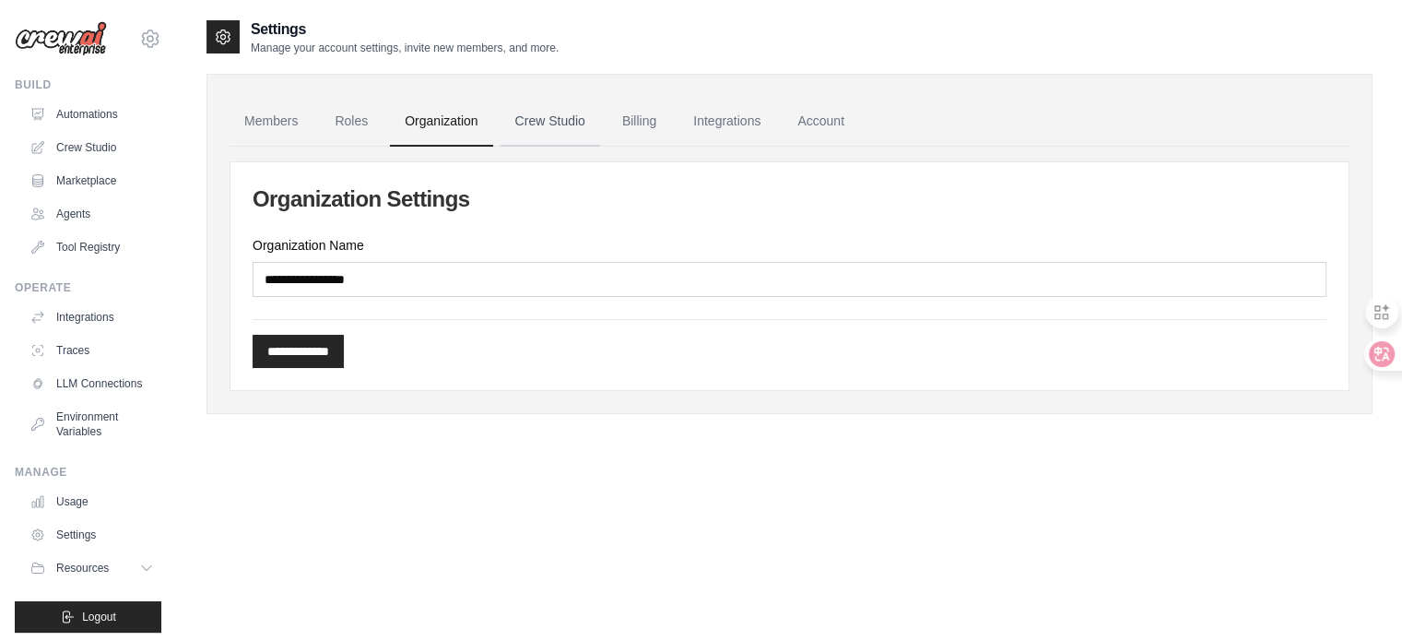
click at [528, 124] on link "Crew Studio" at bounding box center [551, 122] width 100 height 50
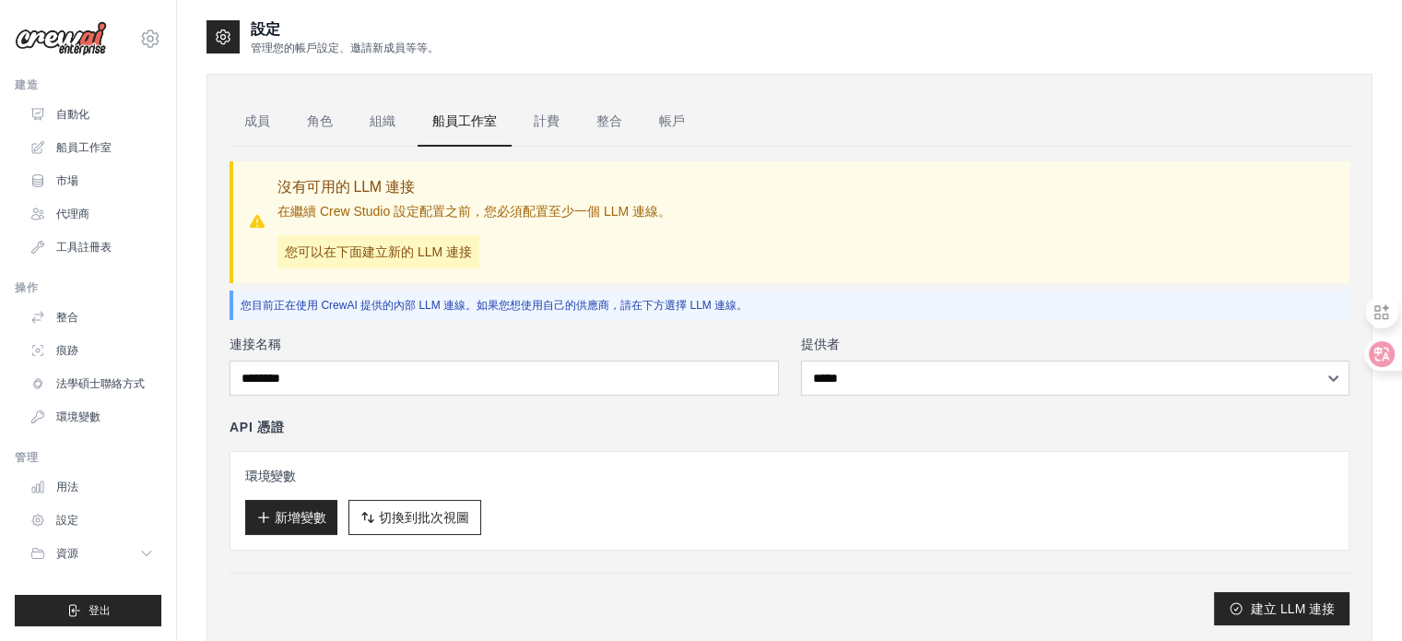
scroll to position [53, 0]
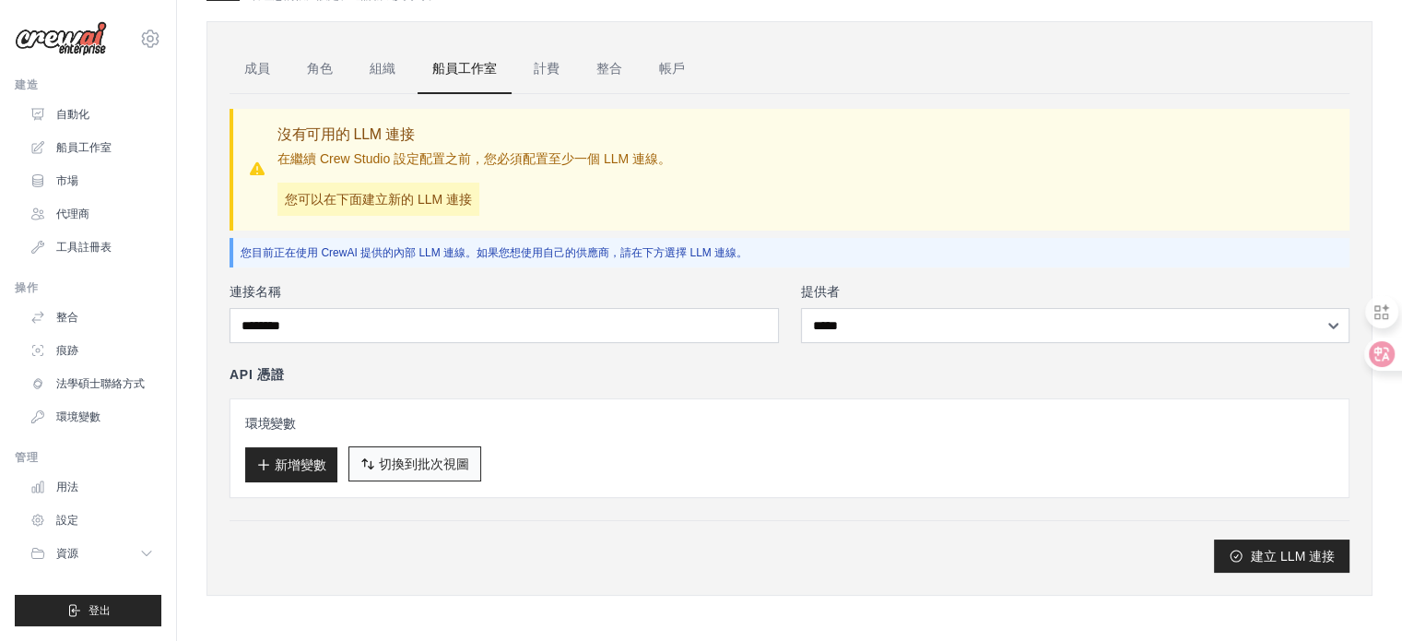
click at [432, 465] on font "切換到批次視圖" at bounding box center [424, 463] width 90 height 15
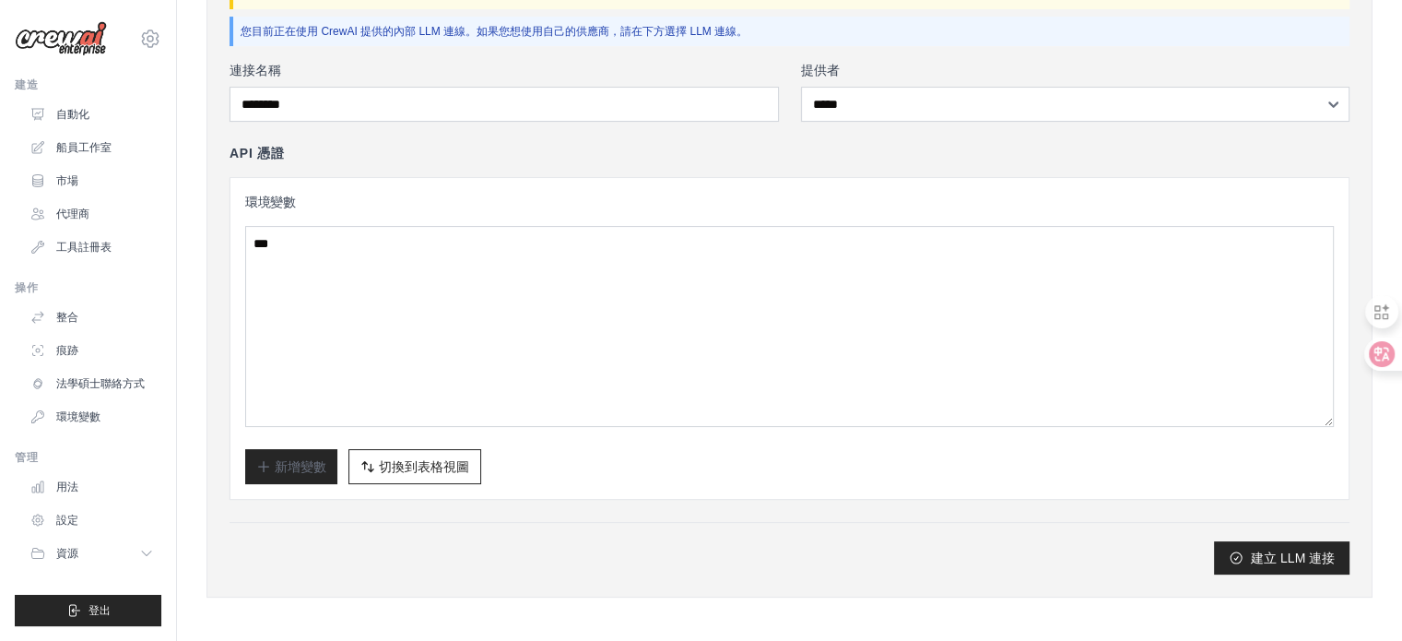
scroll to position [276, 0]
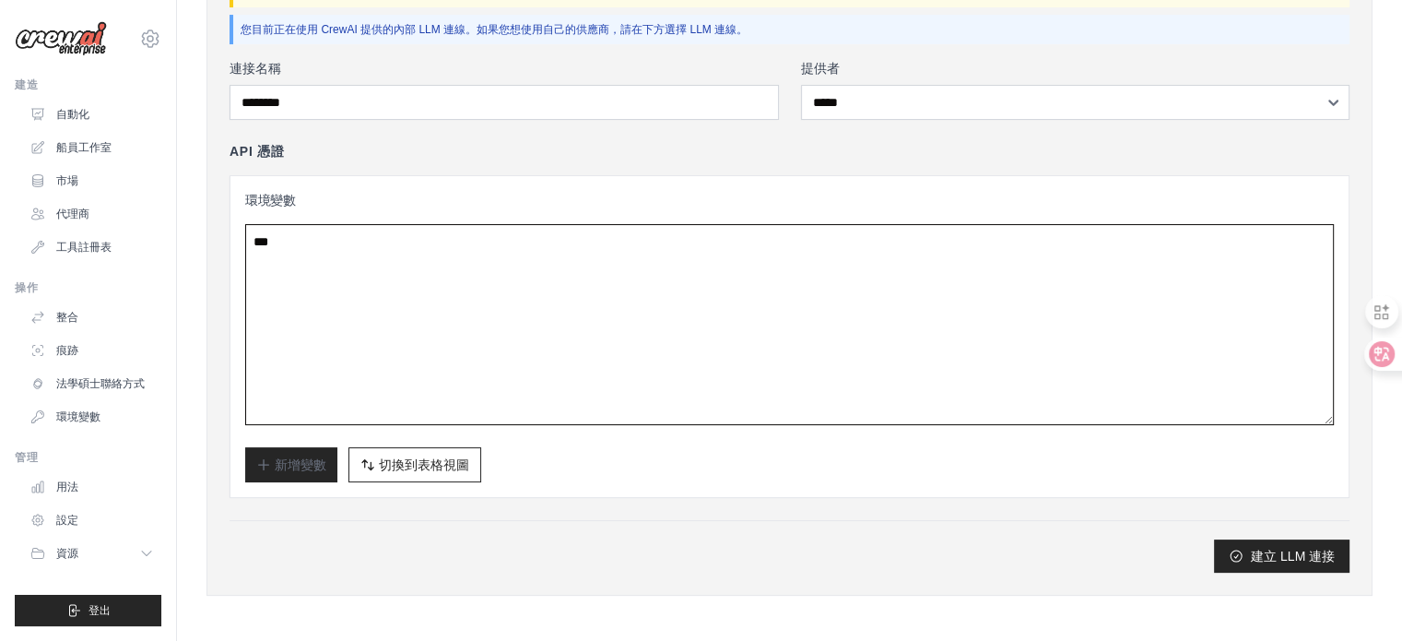
click at [468, 267] on textarea at bounding box center [789, 324] width 1089 height 201
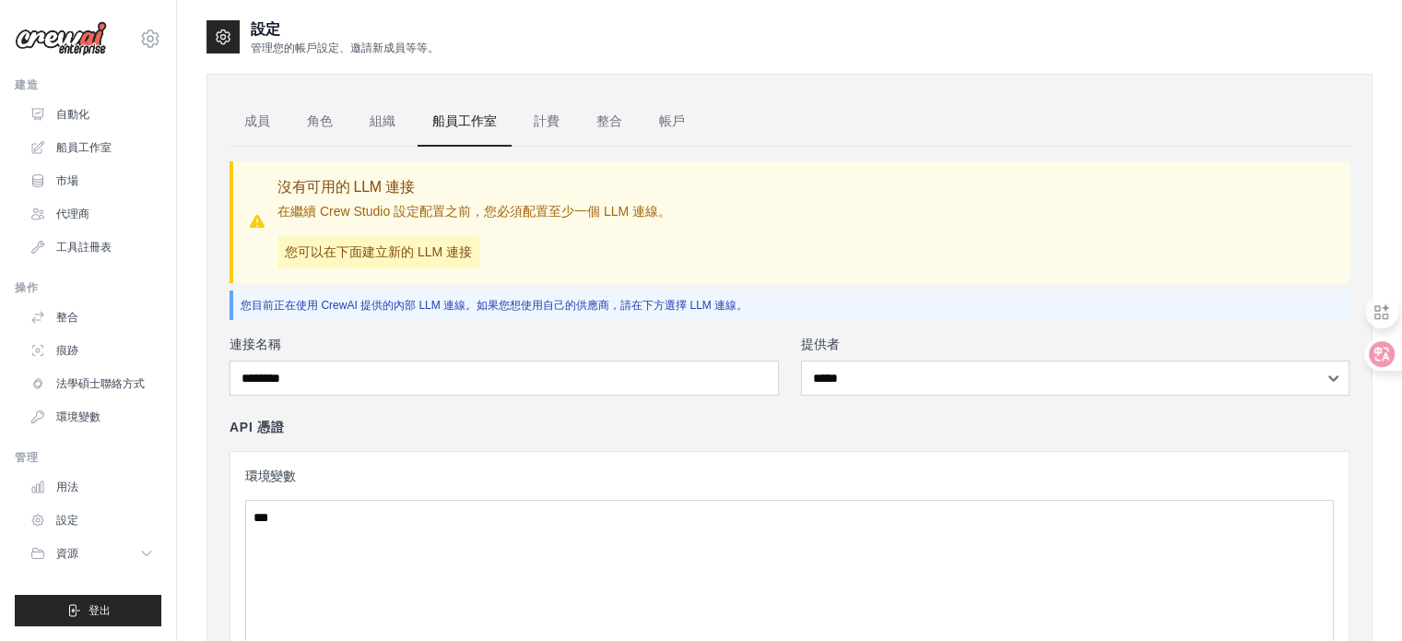
click at [378, 354] on div "連接名稱" at bounding box center [504, 365] width 549 height 61
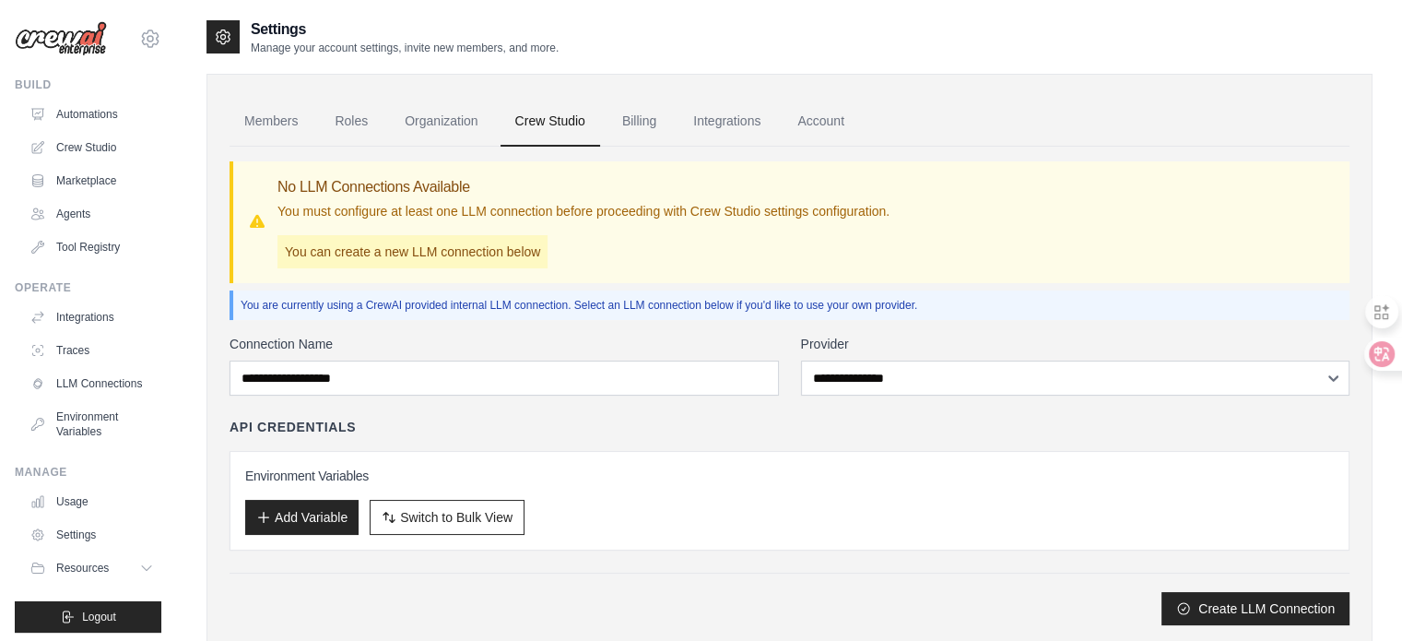
drag, startPoint x: 646, startPoint y: 469, endPoint x: 771, endPoint y: 499, distance: 127.9
click at [771, 500] on div "Add Variable Switch to Bulk View Switch to Table View" at bounding box center [789, 517] width 1089 height 35
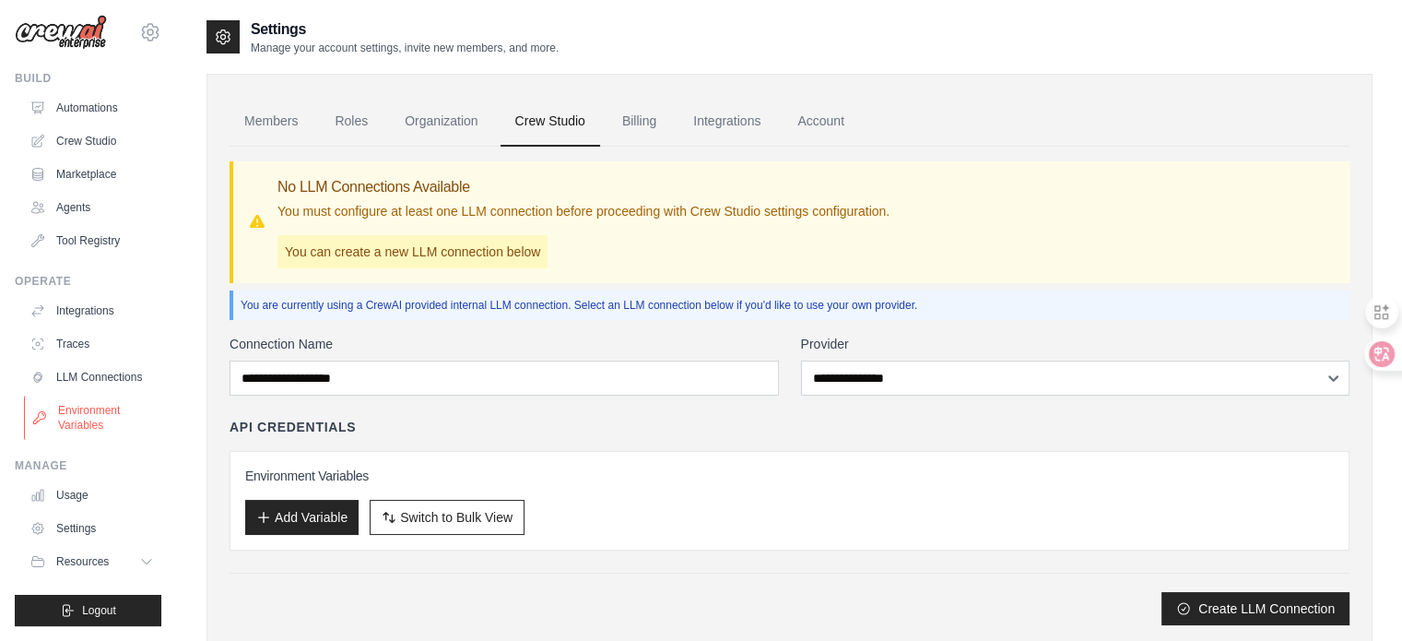
click at [99, 416] on link "Environment Variables" at bounding box center [93, 417] width 139 height 44
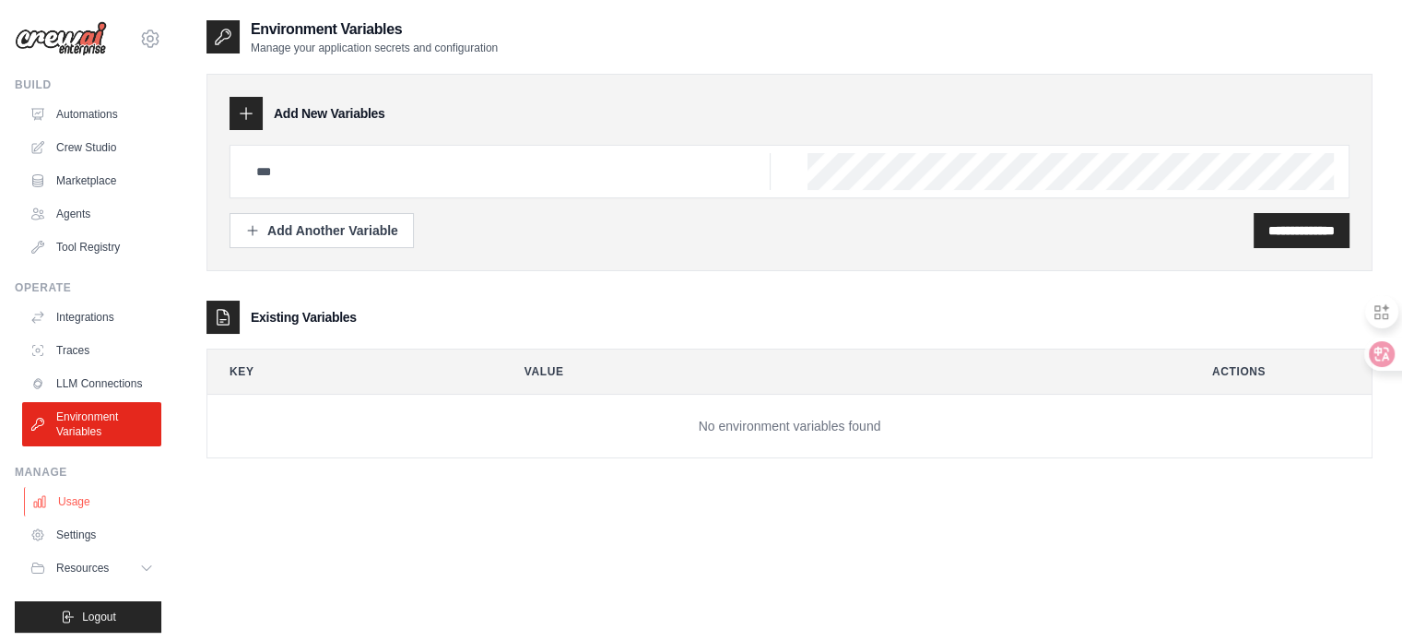
click at [75, 516] on link "Usage" at bounding box center [93, 501] width 139 height 29
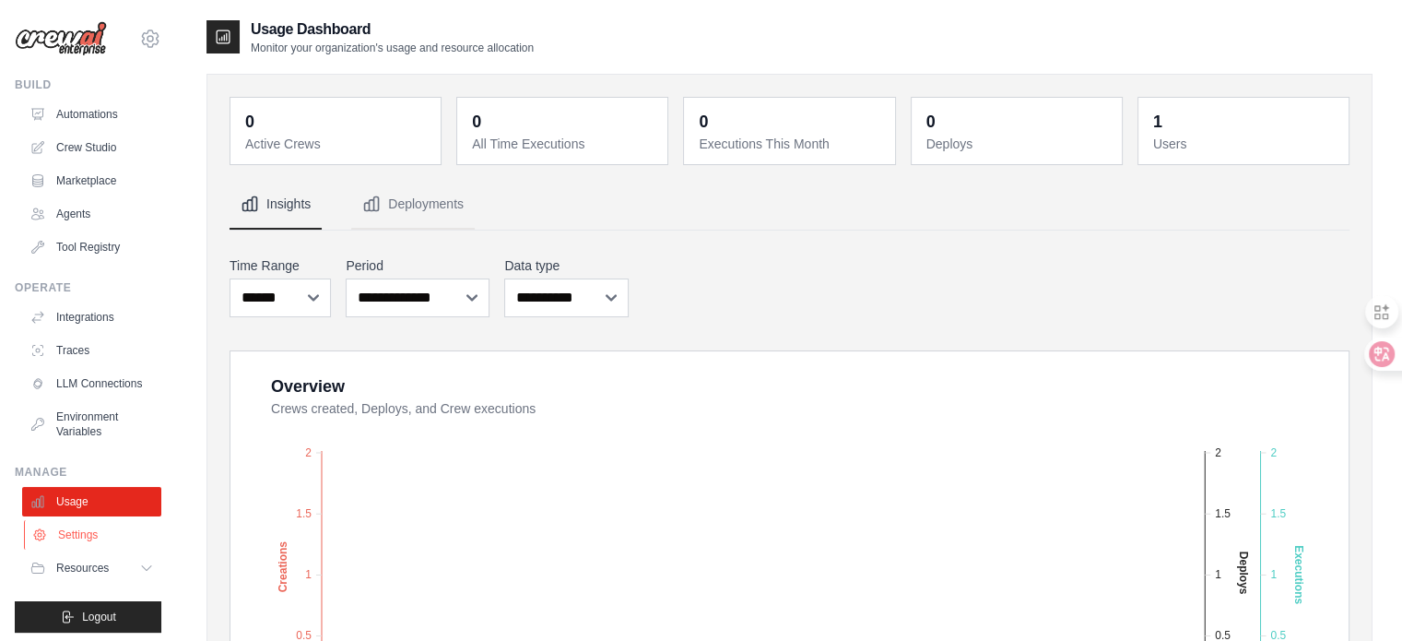
click at [81, 549] on link "Settings" at bounding box center [93, 534] width 139 height 29
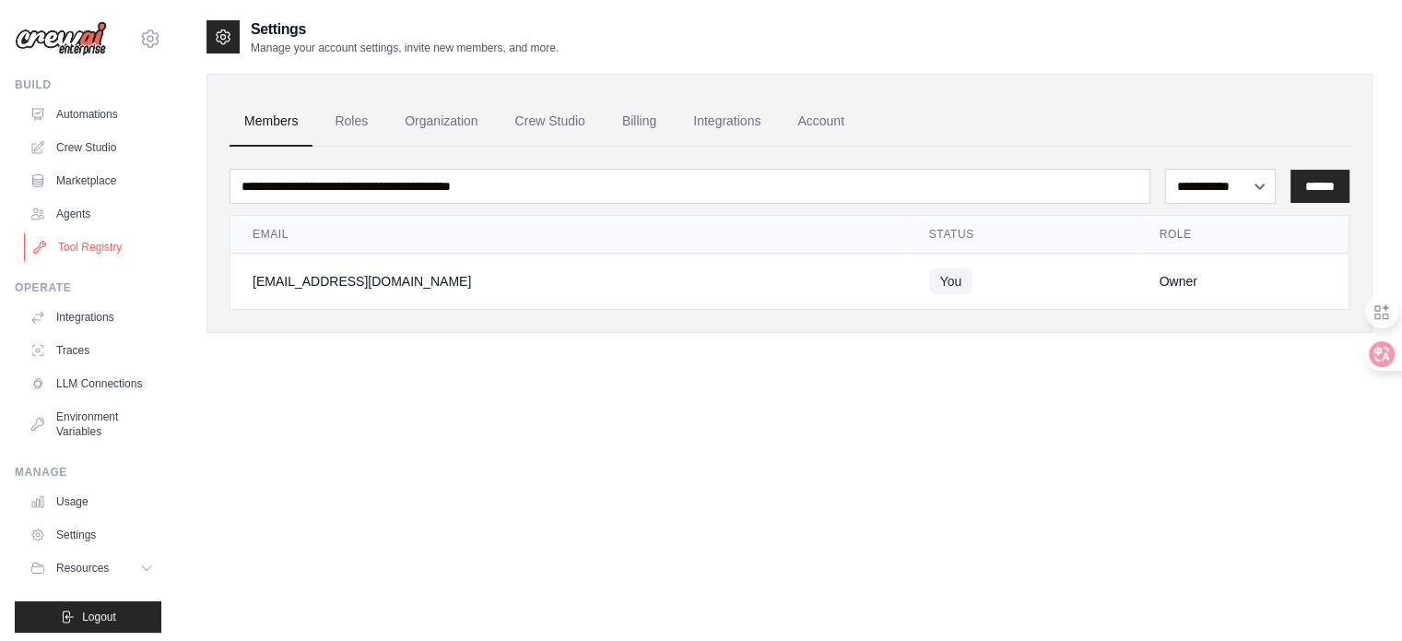
click at [80, 245] on link "Tool Registry" at bounding box center [93, 246] width 139 height 29
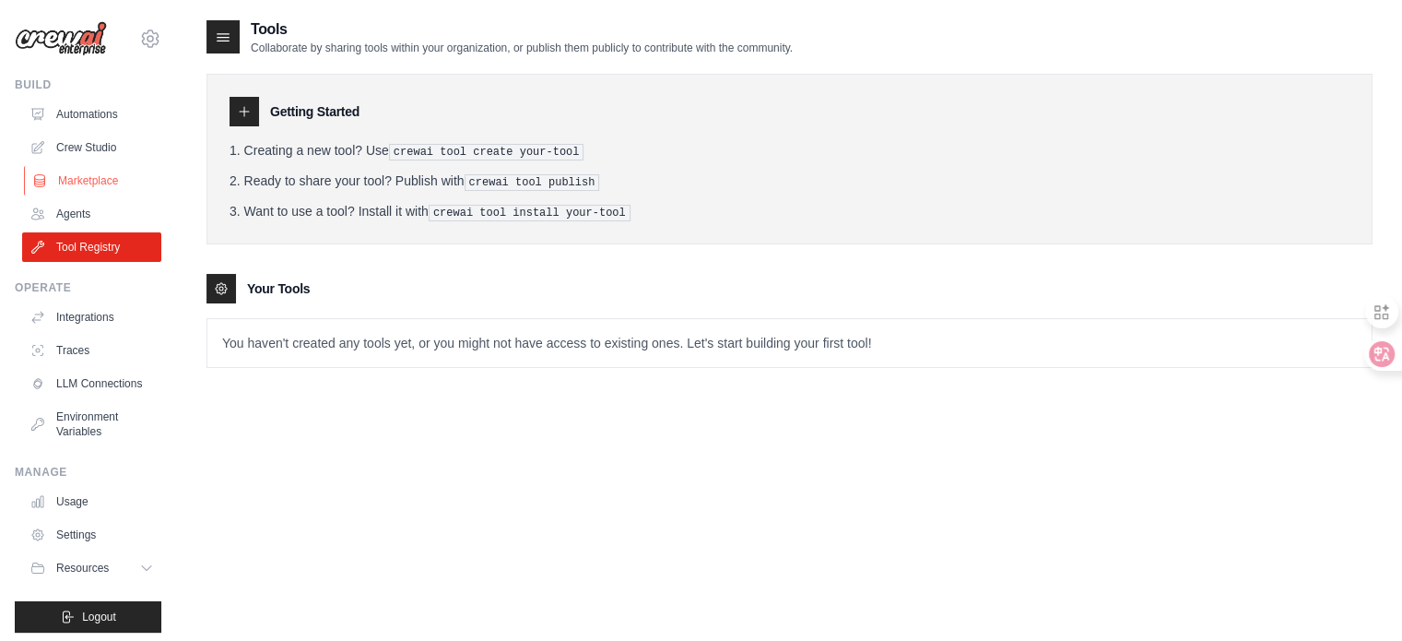
click at [100, 173] on link "Marketplace" at bounding box center [93, 180] width 139 height 29
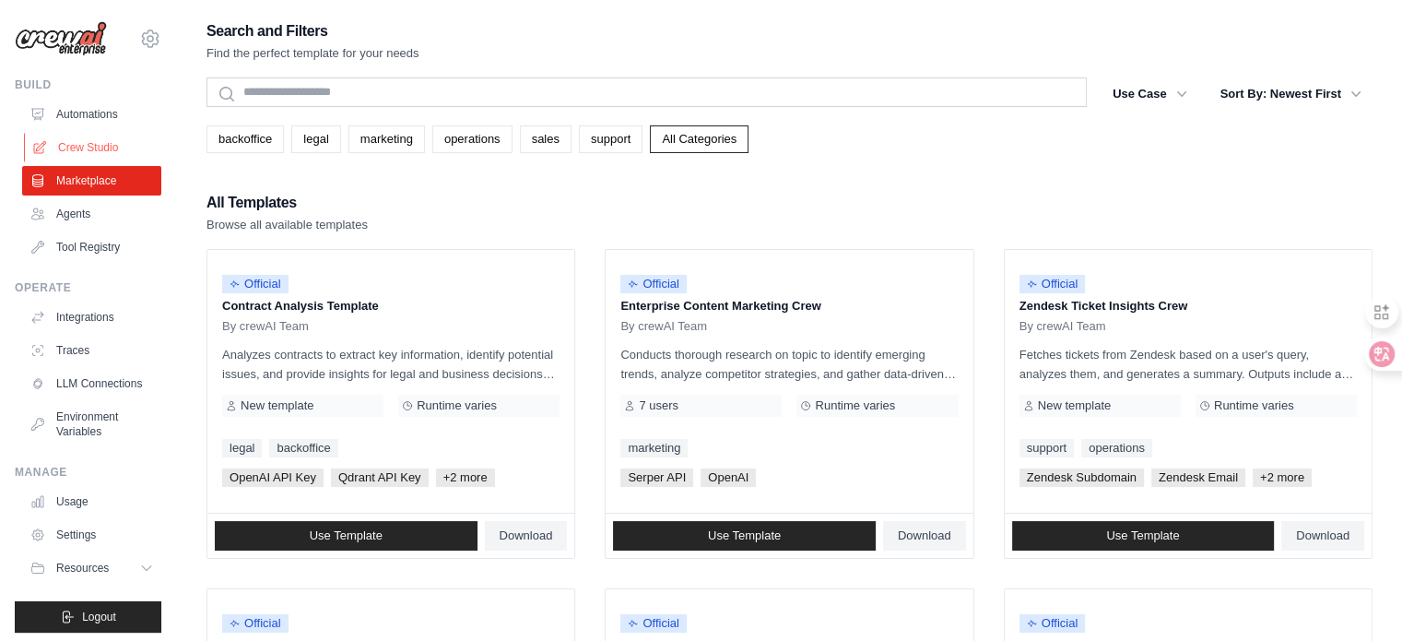
click at [103, 156] on link "Crew Studio" at bounding box center [93, 147] width 139 height 29
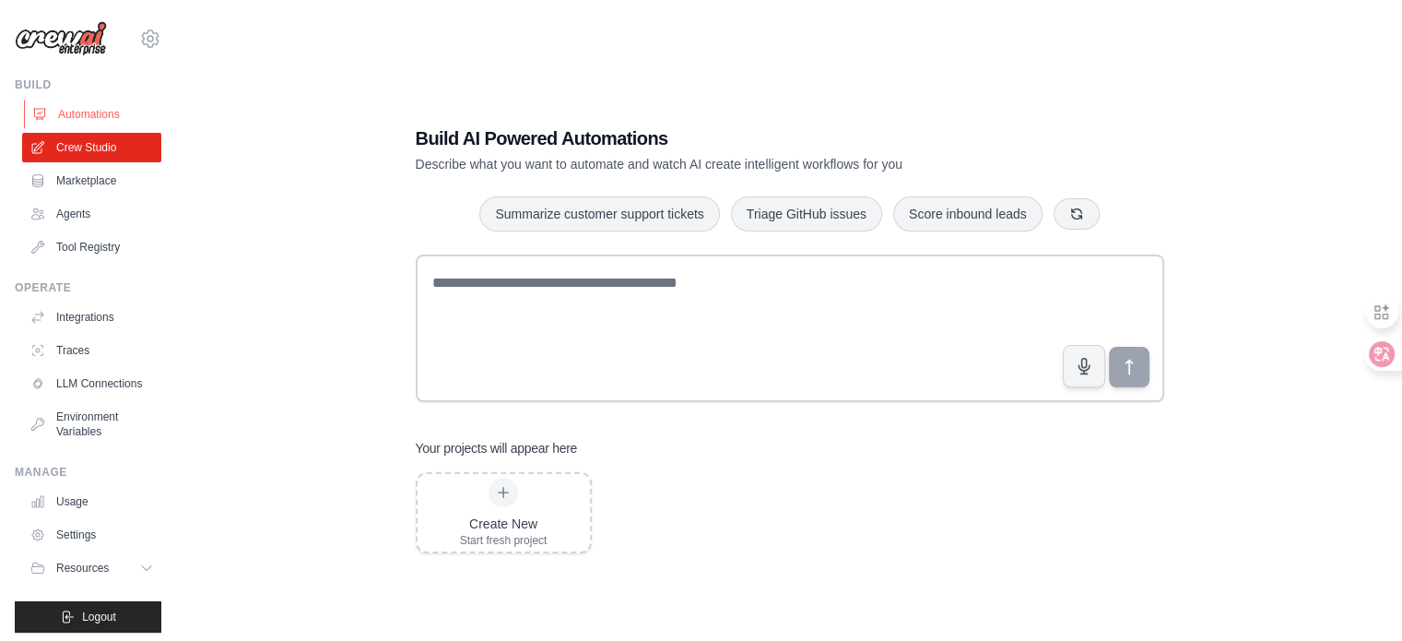
click at [88, 112] on link "Automations" at bounding box center [93, 114] width 139 height 29
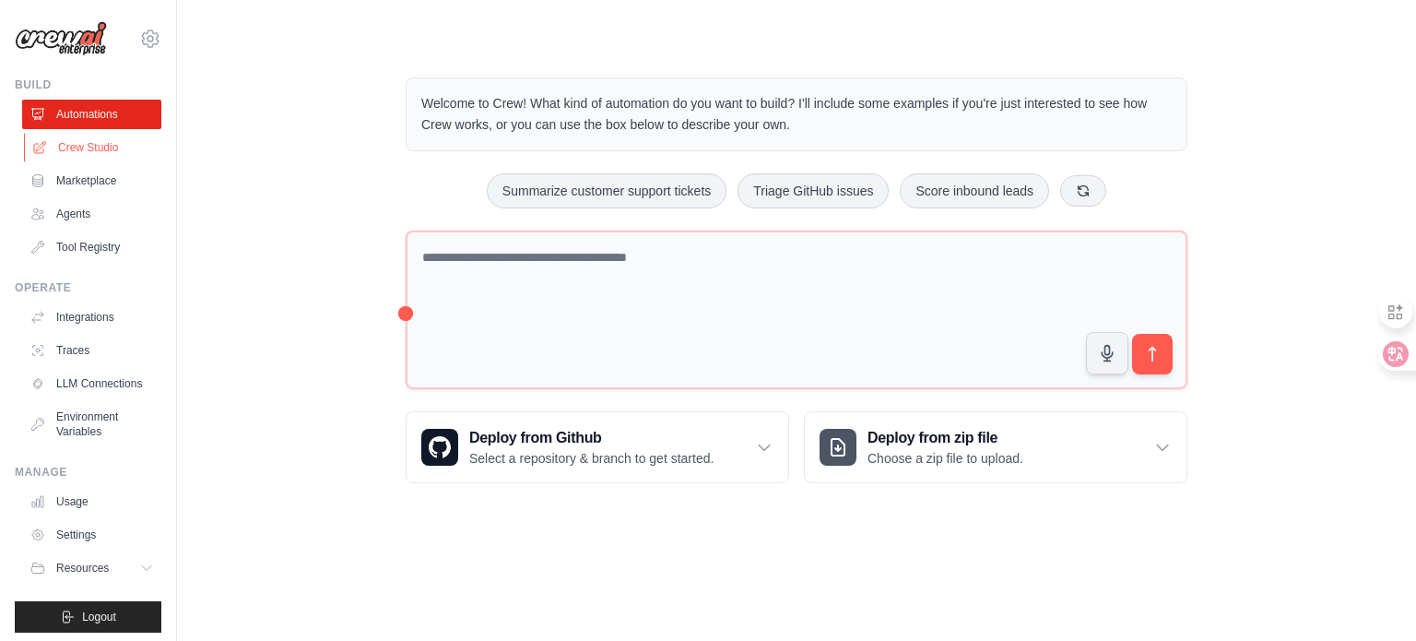
click at [94, 154] on link "Crew Studio" at bounding box center [93, 147] width 139 height 29
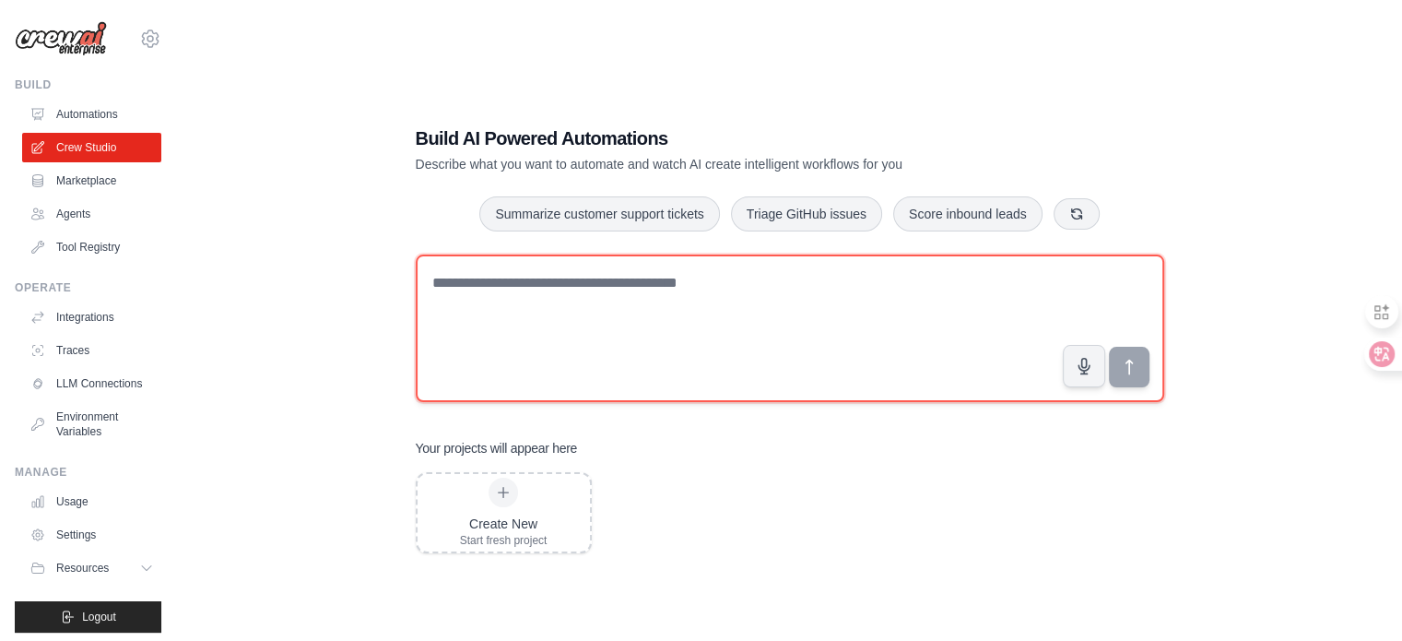
click at [483, 289] on textarea at bounding box center [790, 327] width 749 height 147
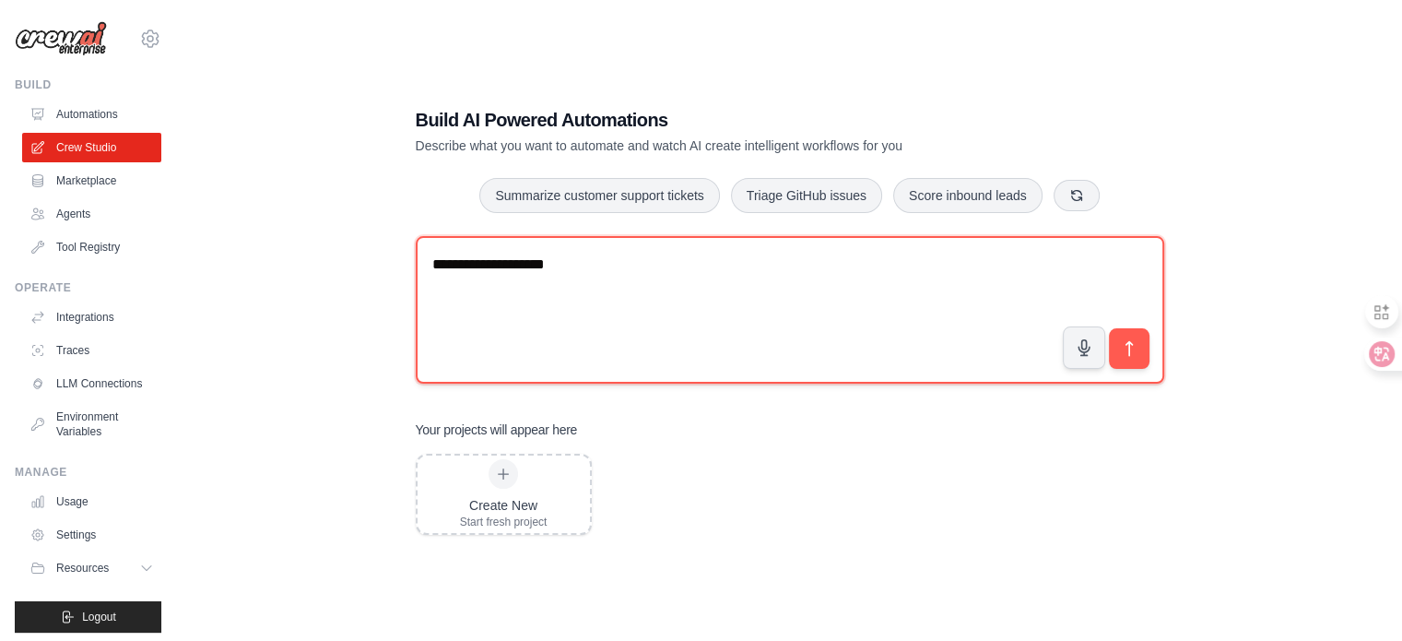
scroll to position [37, 0]
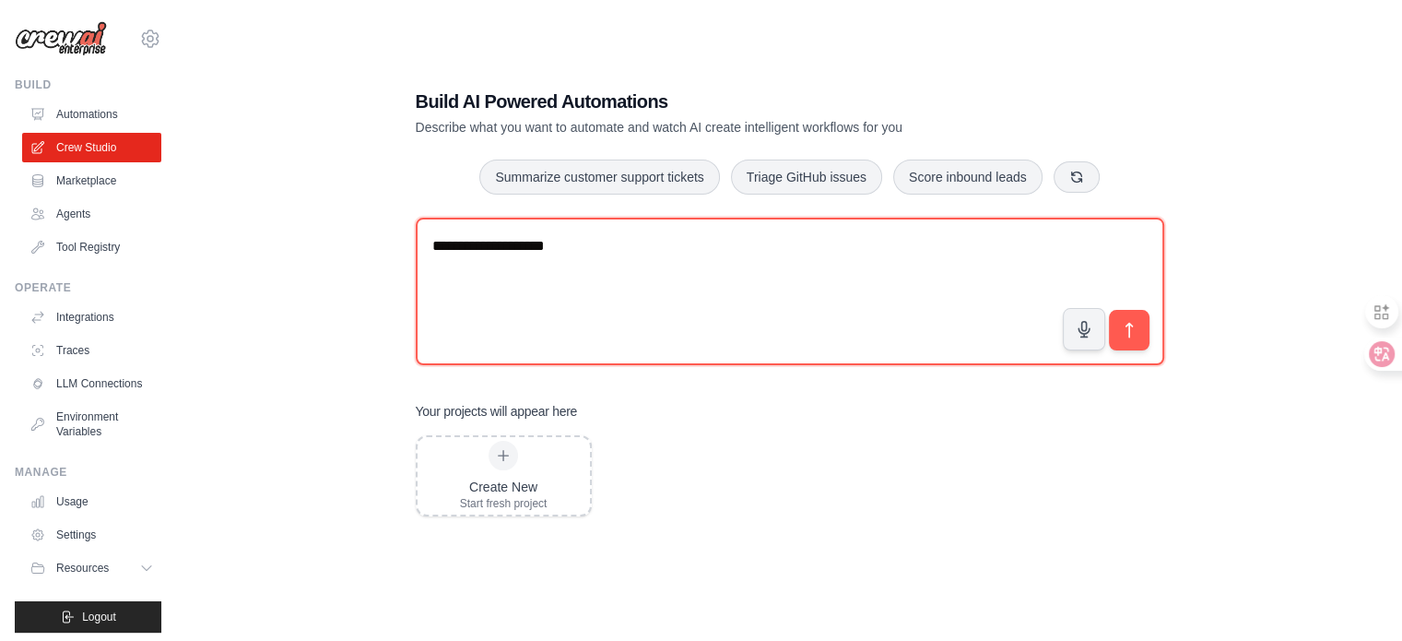
type textarea "**********"
click at [741, 243] on textarea "**********" at bounding box center [790, 291] width 749 height 147
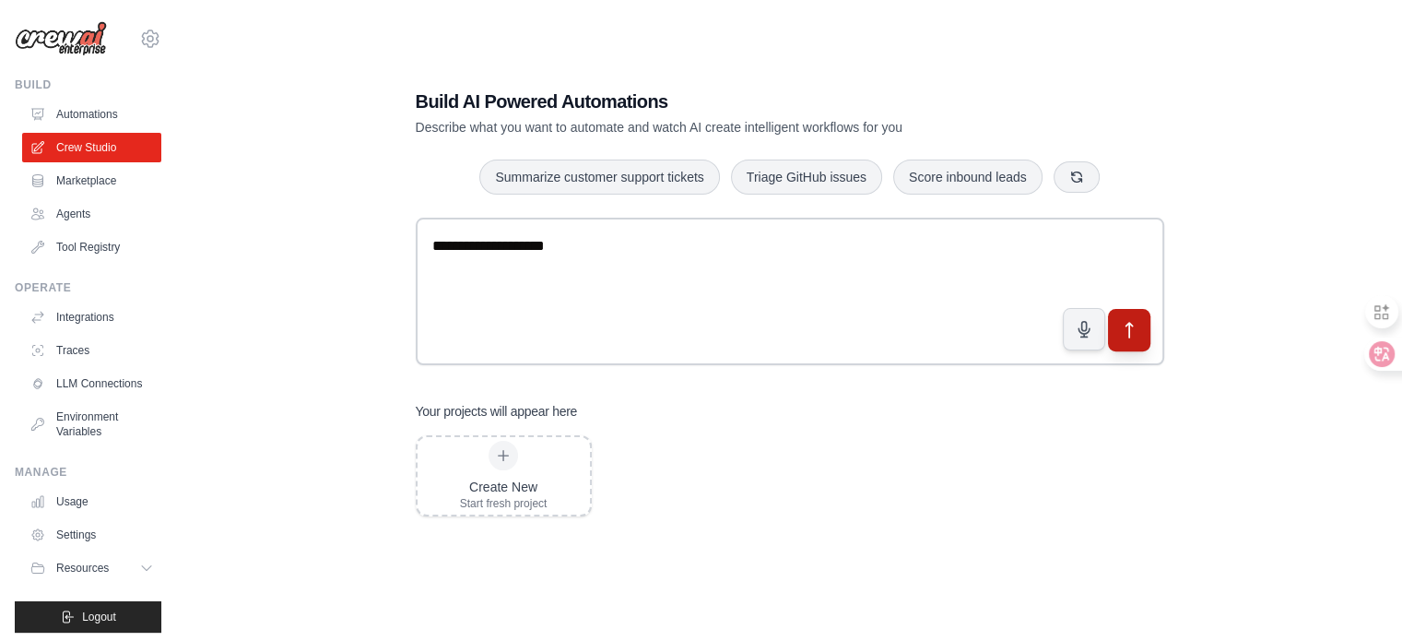
click at [1127, 331] on icon "submit" at bounding box center [1128, 329] width 19 height 19
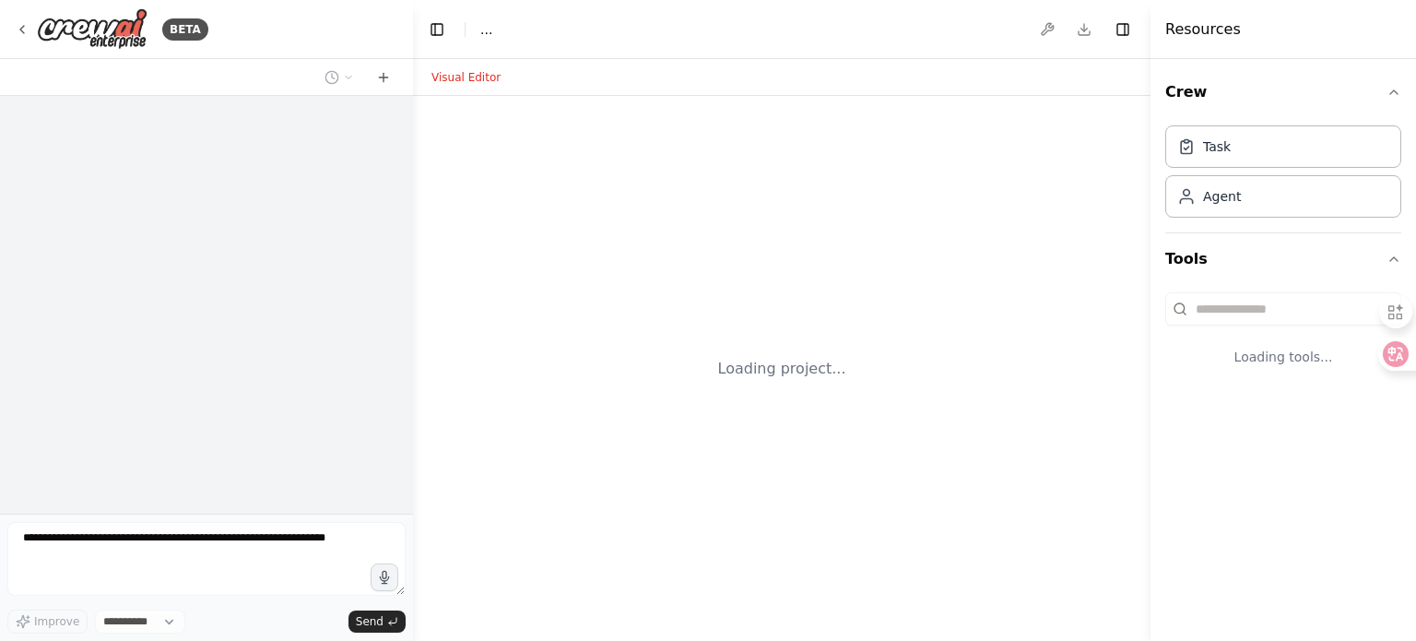
select select "****"
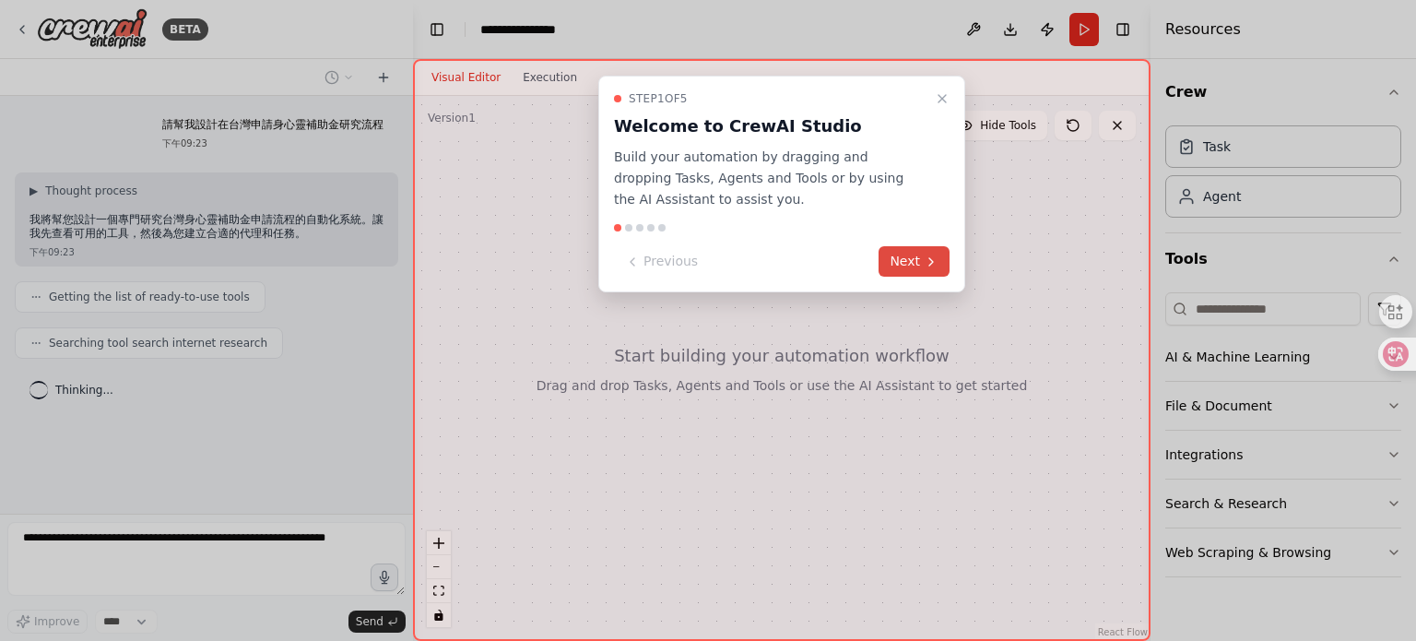
click at [919, 264] on button "Next" at bounding box center [914, 261] width 71 height 30
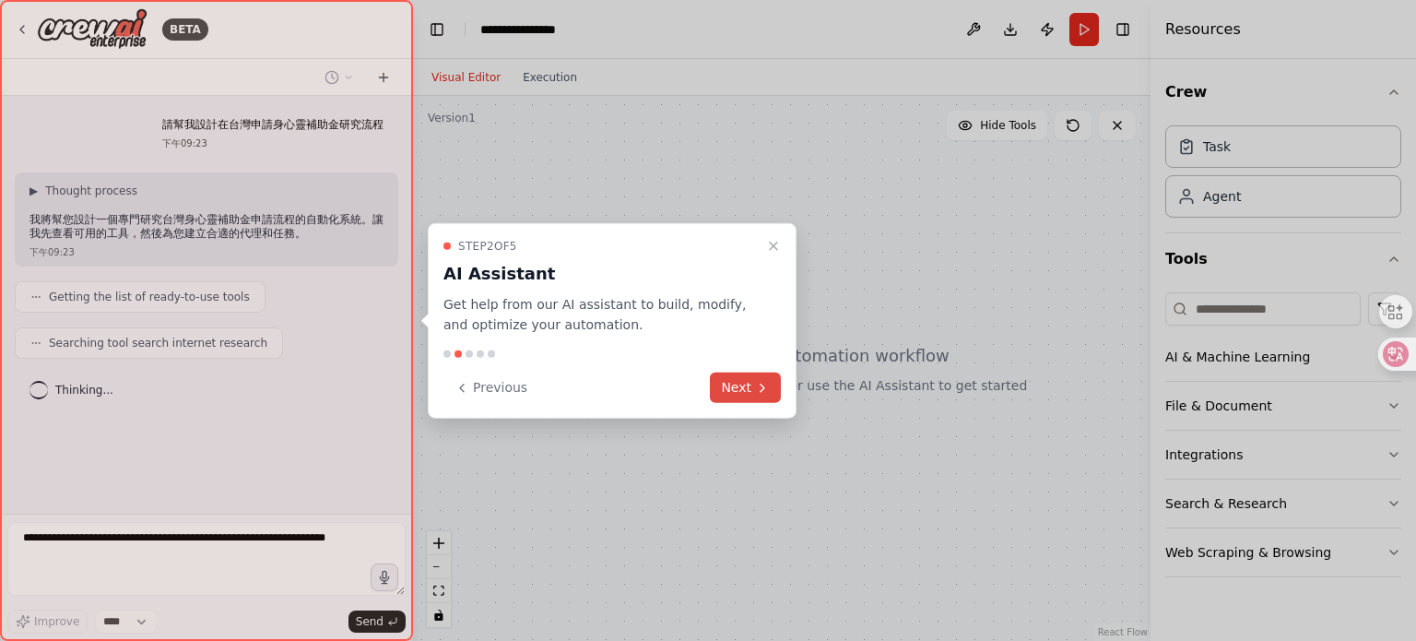
click at [767, 380] on icon at bounding box center [762, 387] width 15 height 15
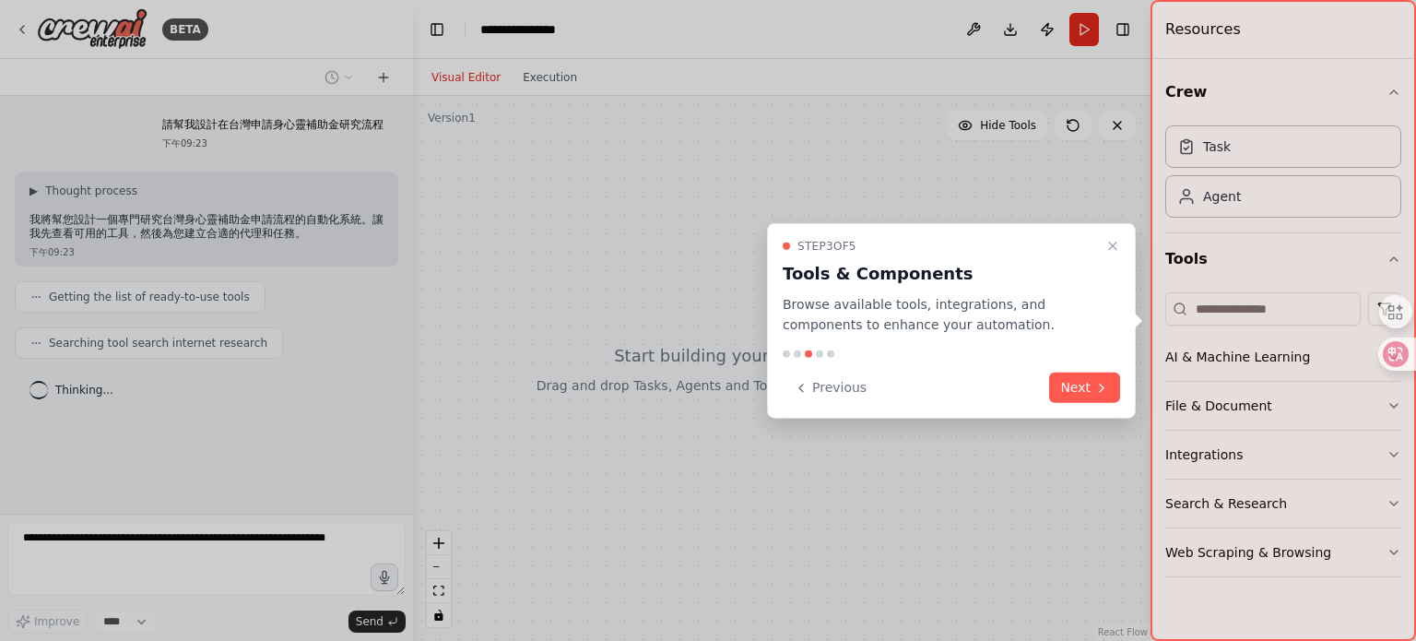
click at [1077, 379] on button "Next" at bounding box center [1084, 387] width 71 height 30
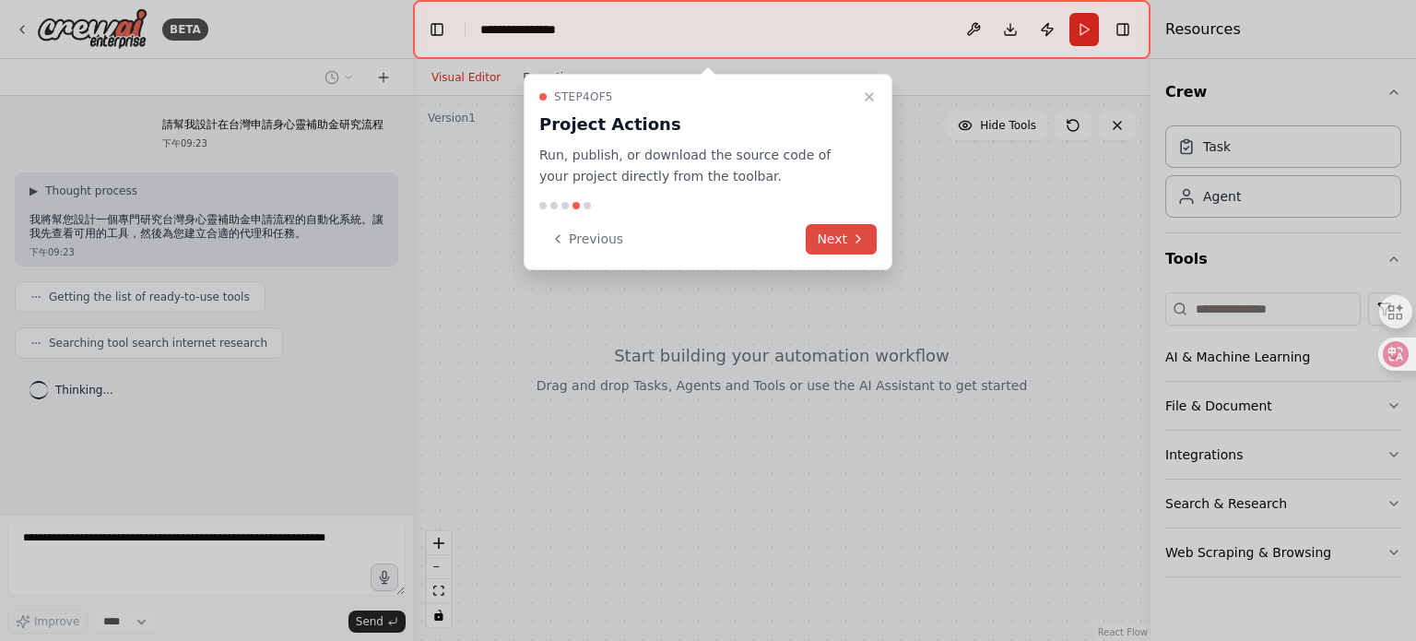
click at [843, 231] on button "Next" at bounding box center [841, 239] width 71 height 30
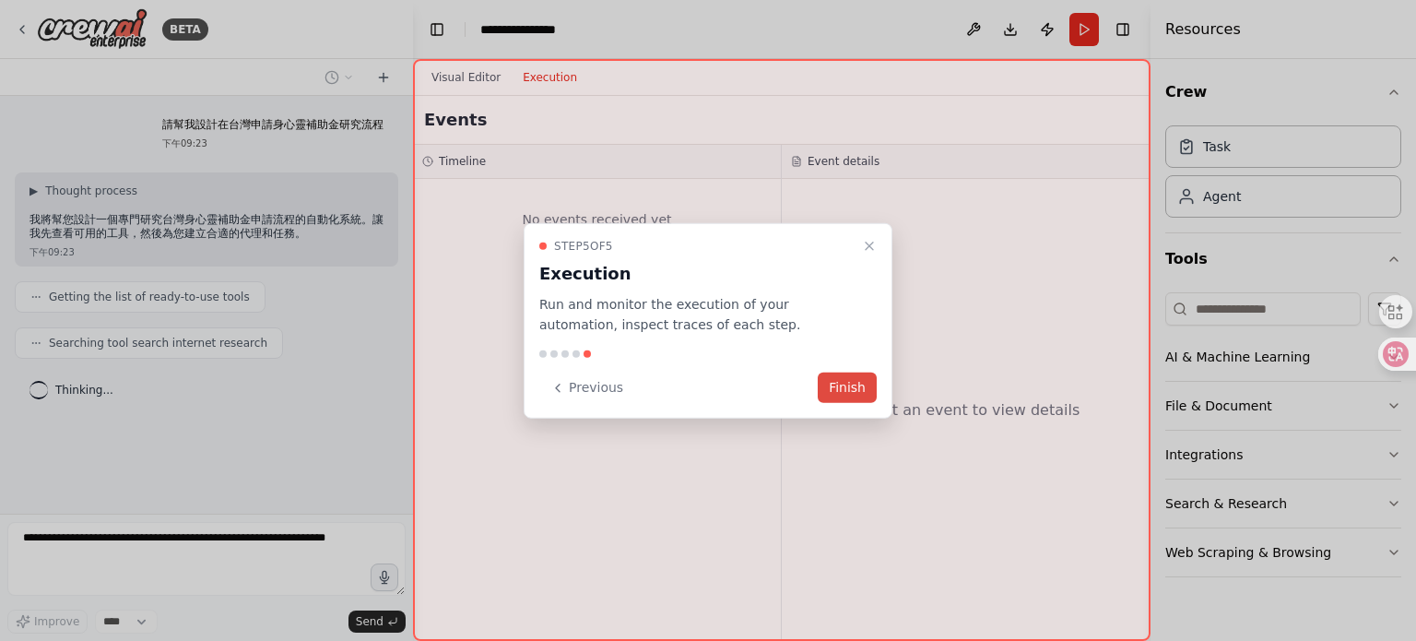
click at [852, 394] on button "Finish" at bounding box center [847, 387] width 59 height 30
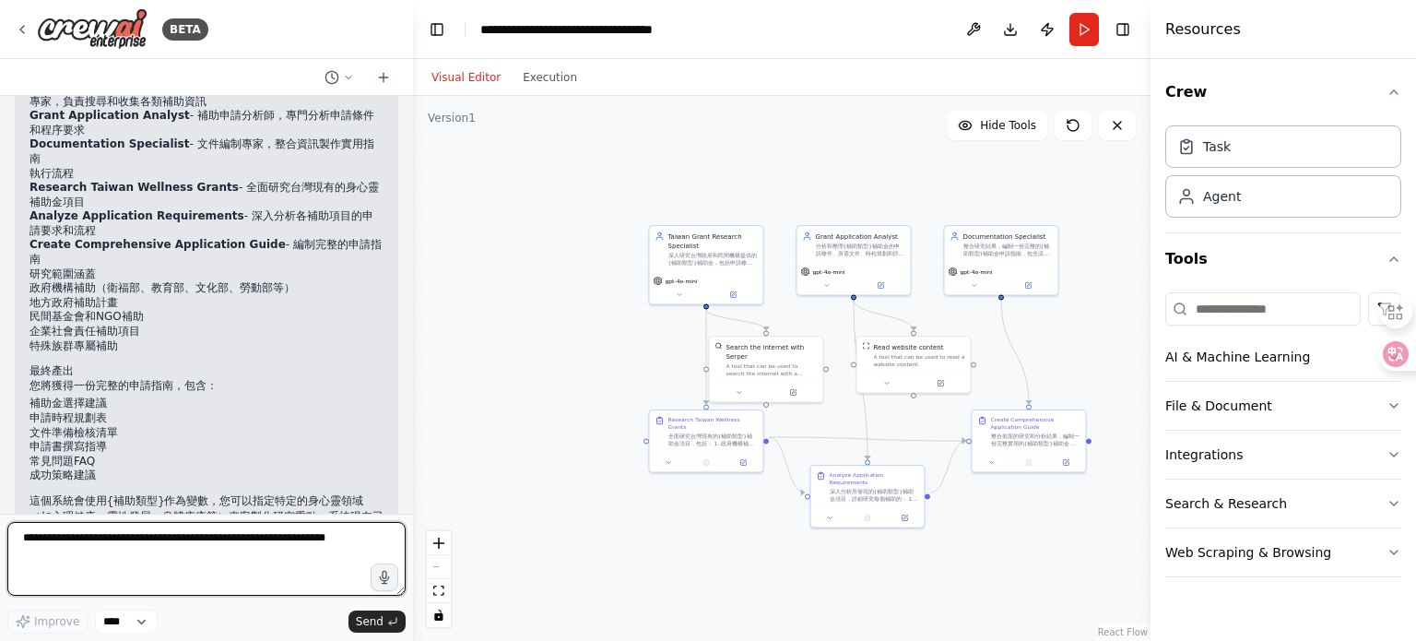
scroll to position [974, 0]
